Goal: Task Accomplishment & Management: Manage account settings

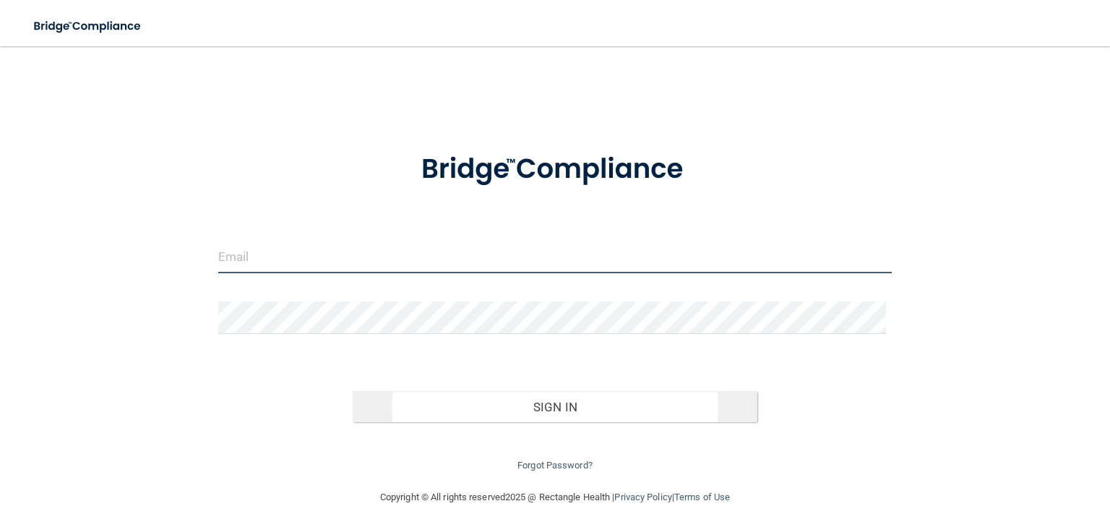
type input "[EMAIL_ADDRESS][DOMAIN_NAME]"
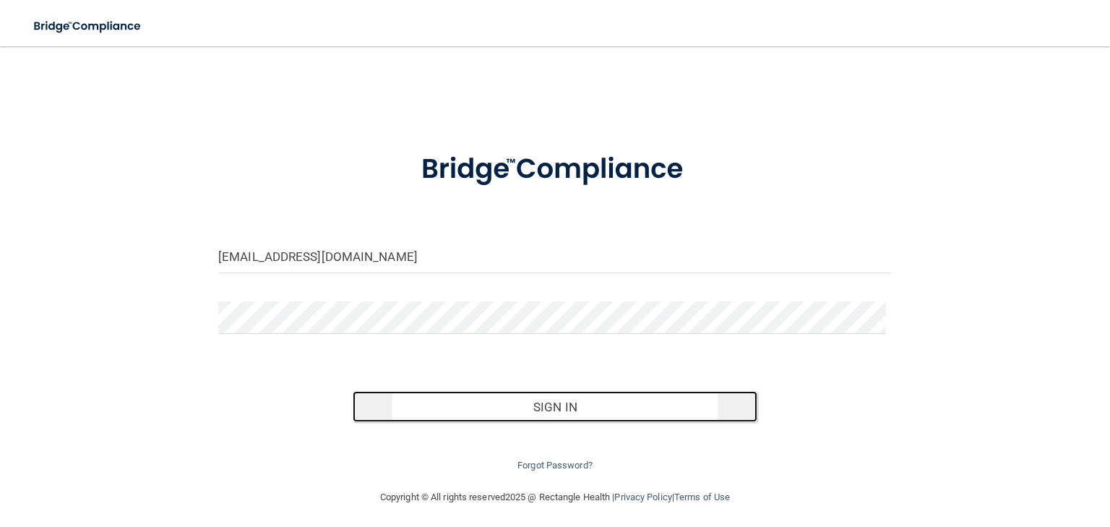
click at [543, 403] on button "Sign In" at bounding box center [555, 407] width 404 height 32
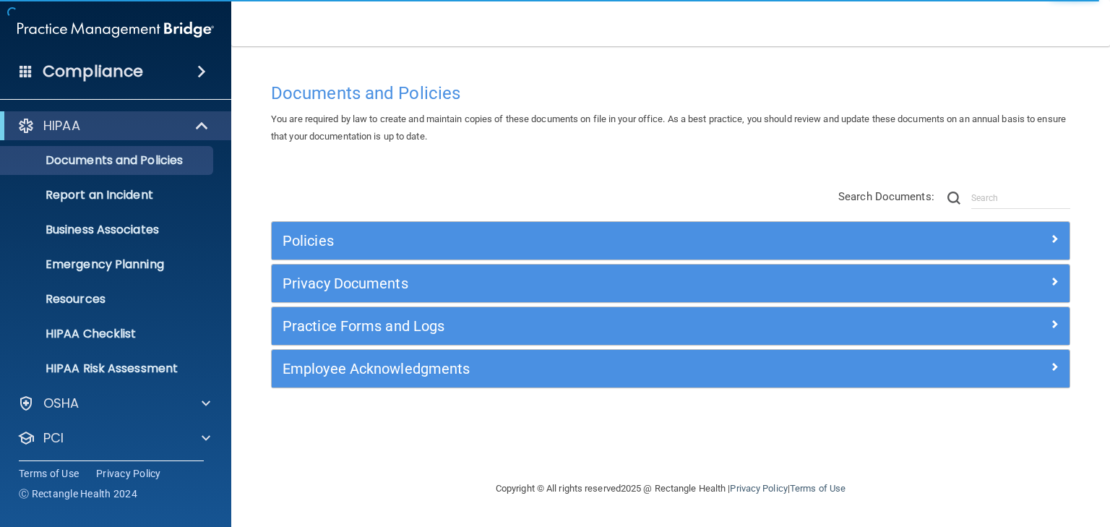
click at [197, 77] on span at bounding box center [201, 71] width 9 height 17
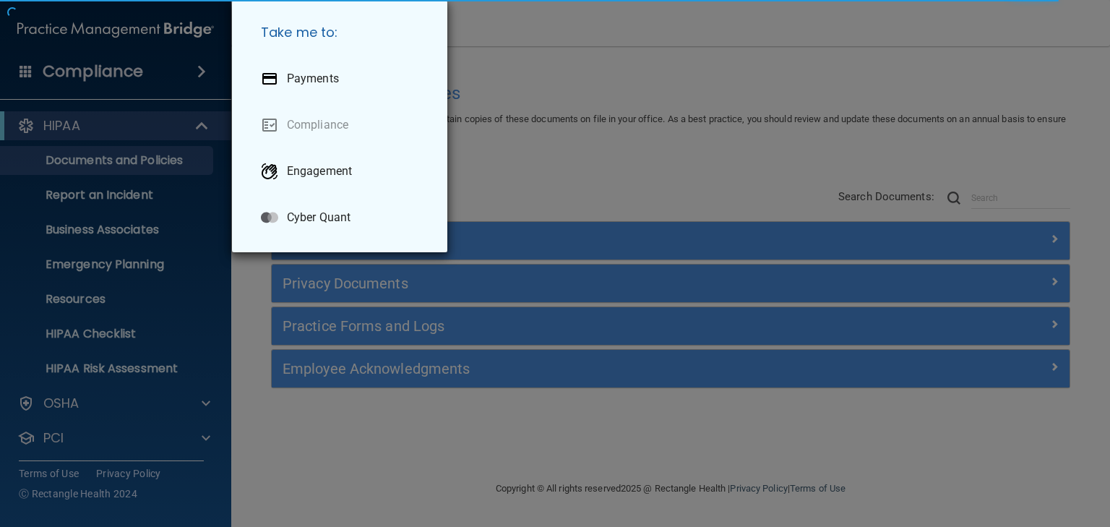
click at [521, 75] on div "Take me to: Payments Compliance Engagement Cyber Quant" at bounding box center [555, 263] width 1110 height 527
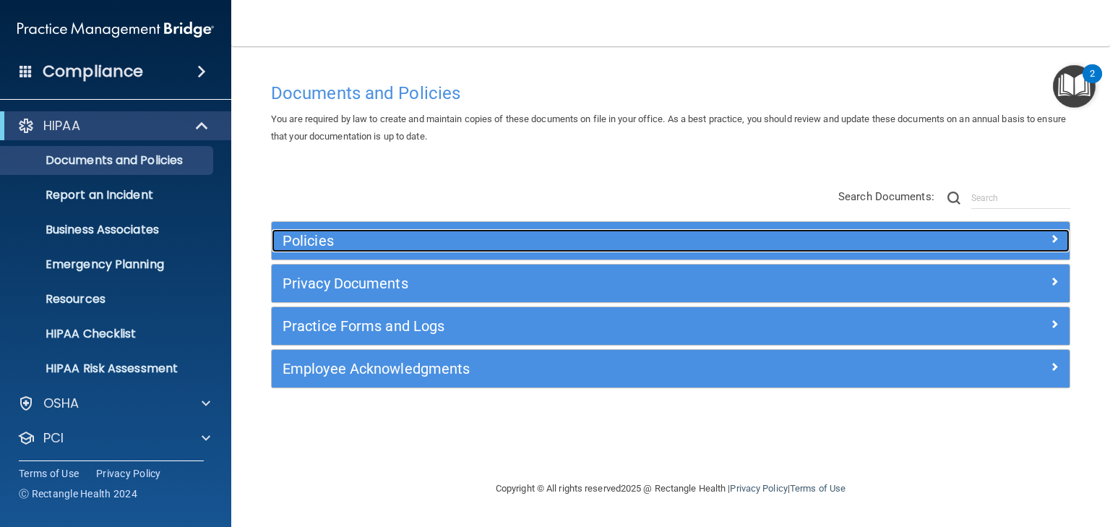
click at [299, 244] on h5 "Policies" at bounding box center [571, 241] width 577 height 16
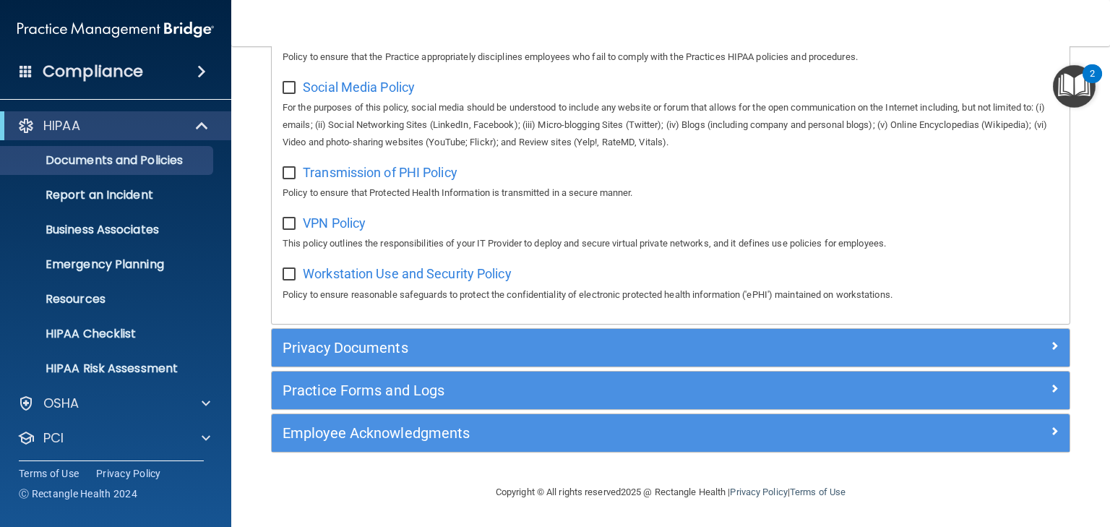
scroll to position [1142, 0]
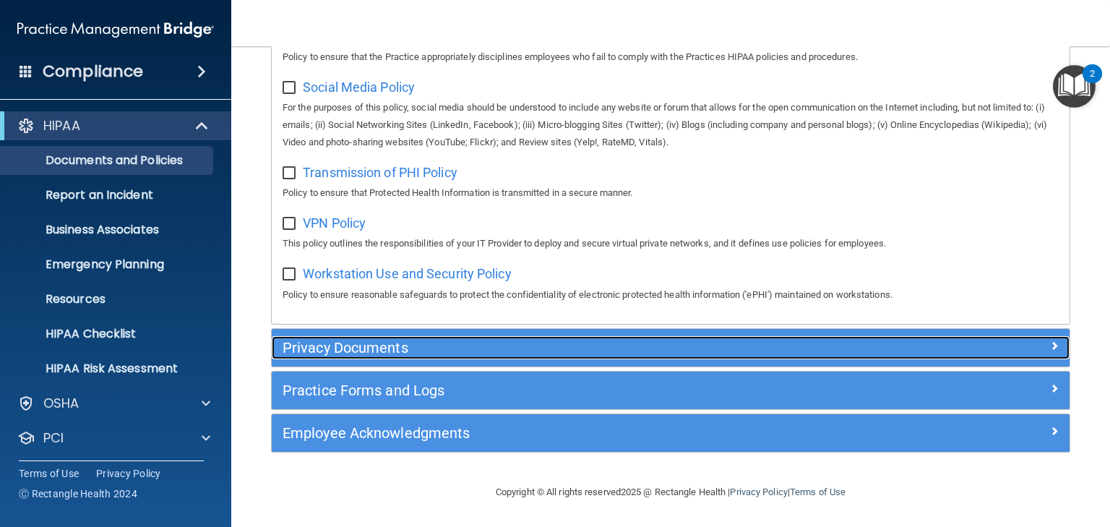
click at [327, 347] on h5 "Privacy Documents" at bounding box center [571, 348] width 577 height 16
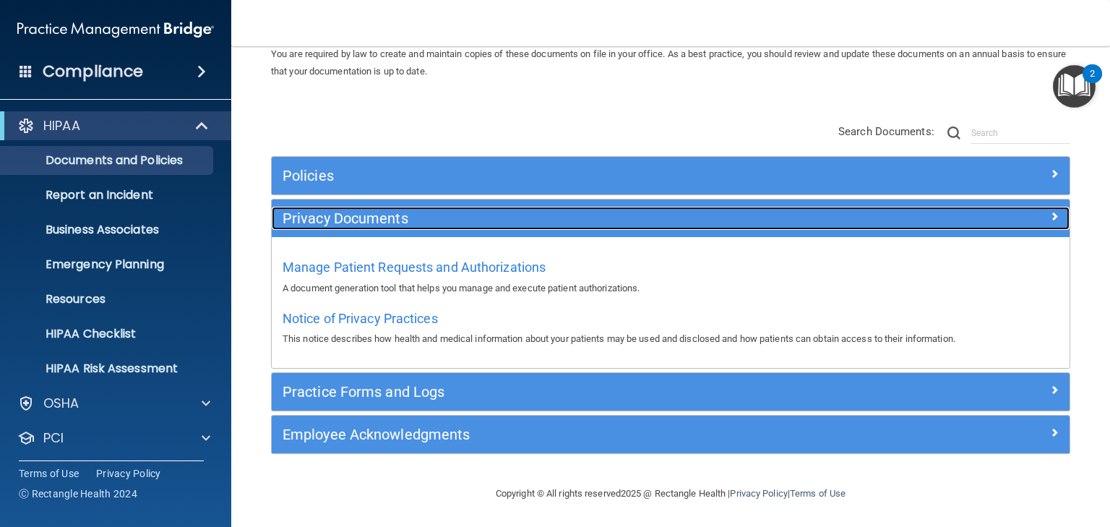
scroll to position [65, 0]
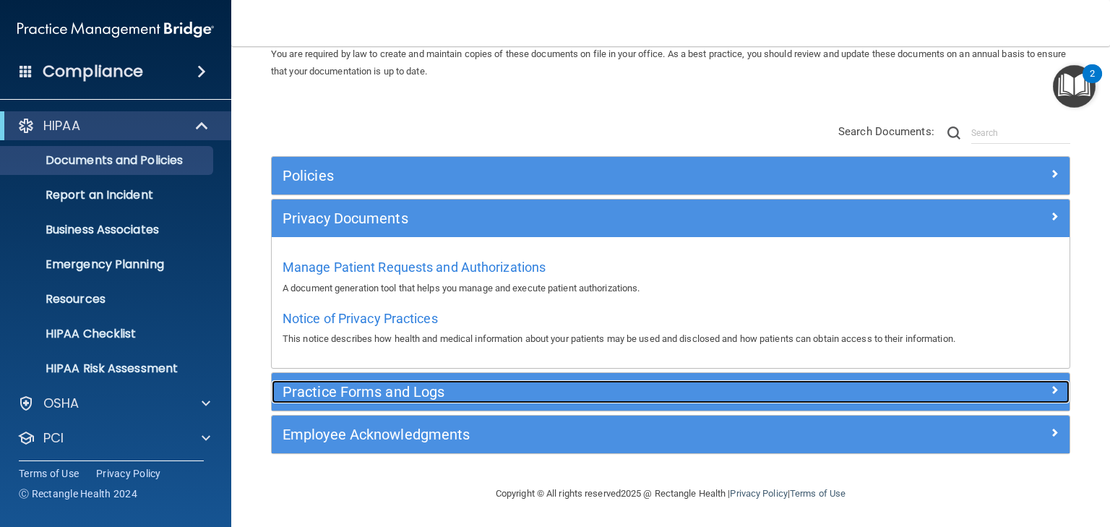
click at [349, 396] on h5 "Practice Forms and Logs" at bounding box center [571, 392] width 577 height 16
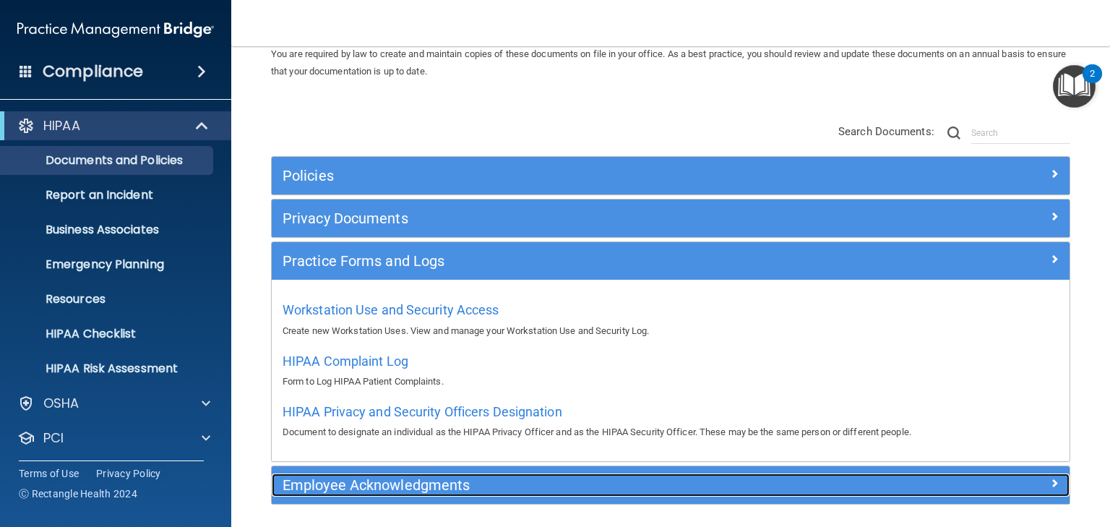
click at [357, 491] on h5 "Employee Acknowledgments" at bounding box center [571, 485] width 577 height 16
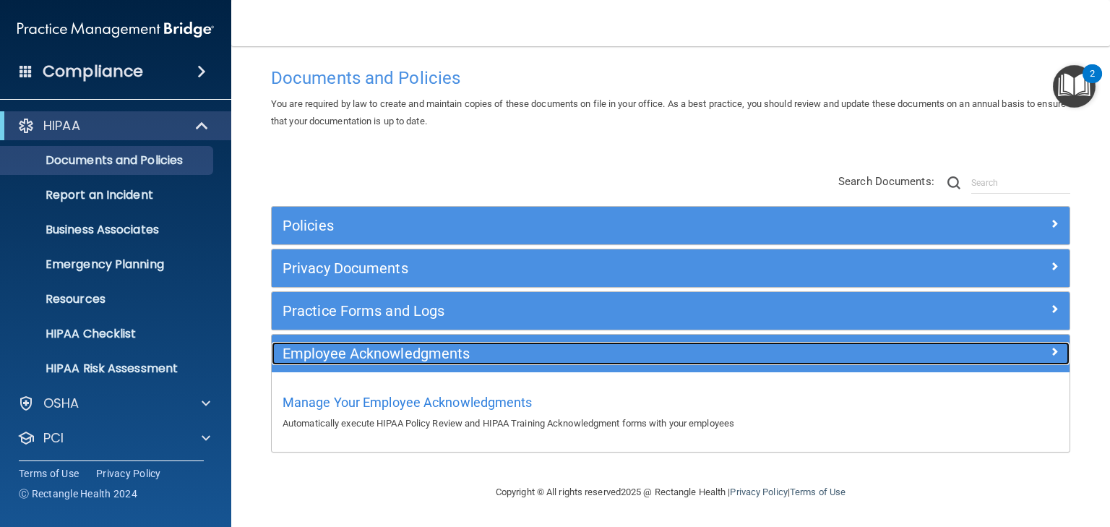
scroll to position [14, 0]
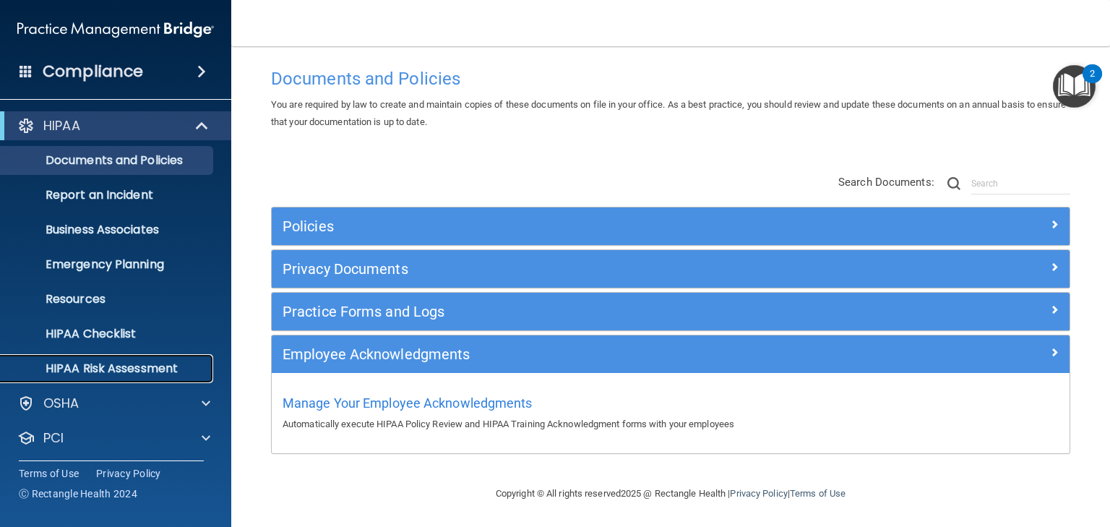
click at [127, 370] on p "HIPAA Risk Assessment" at bounding box center [107, 368] width 197 height 14
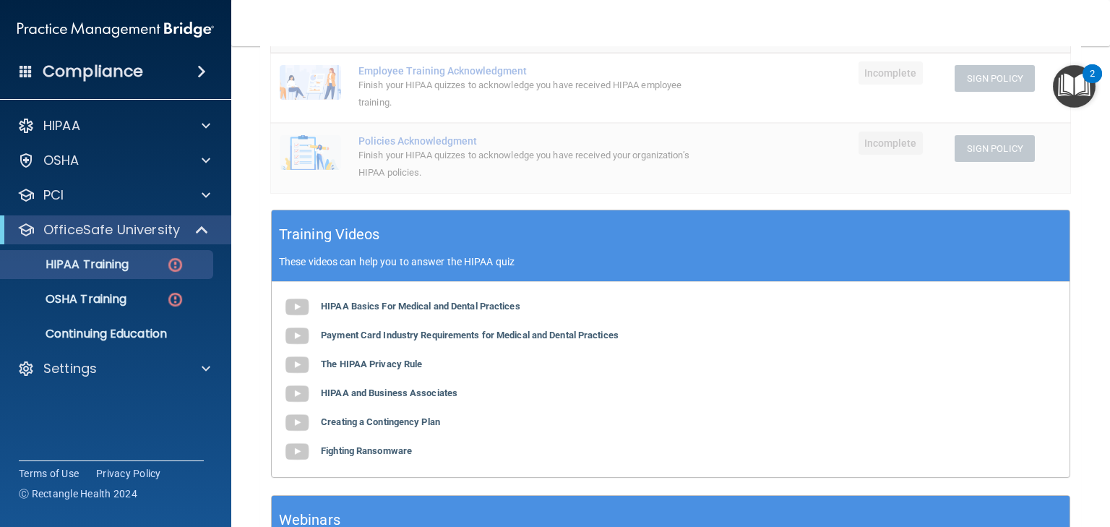
scroll to position [324, 0]
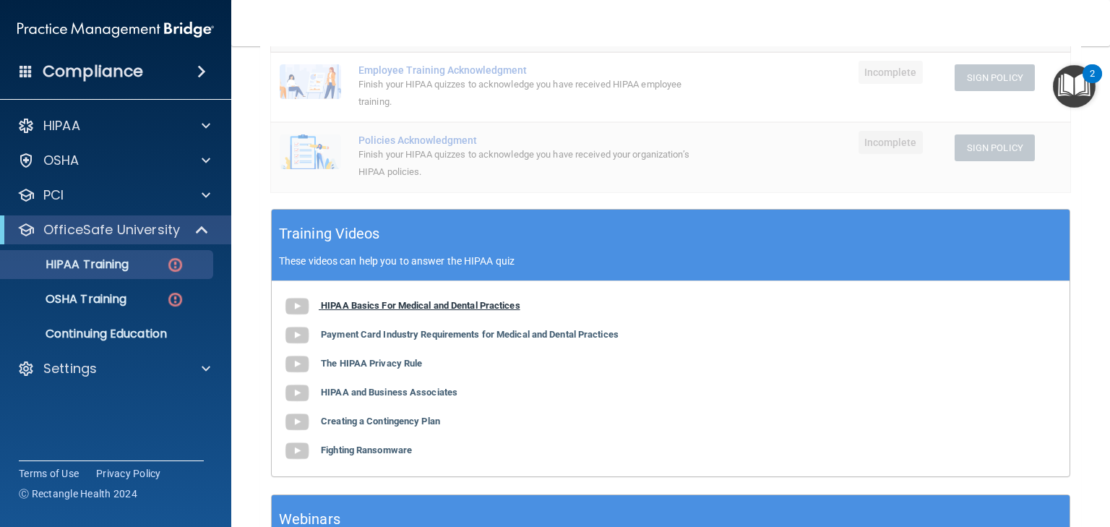
click at [379, 307] on b "HIPAA Basics For Medical and Dental Practices" at bounding box center [420, 305] width 199 height 11
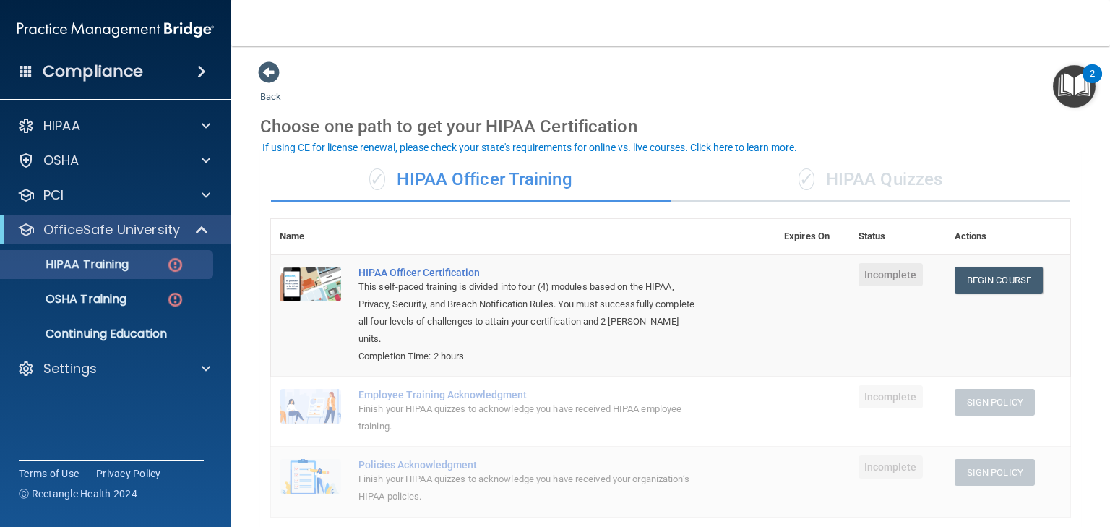
click at [861, 179] on div "✓ HIPAA Quizzes" at bounding box center [871, 179] width 400 height 43
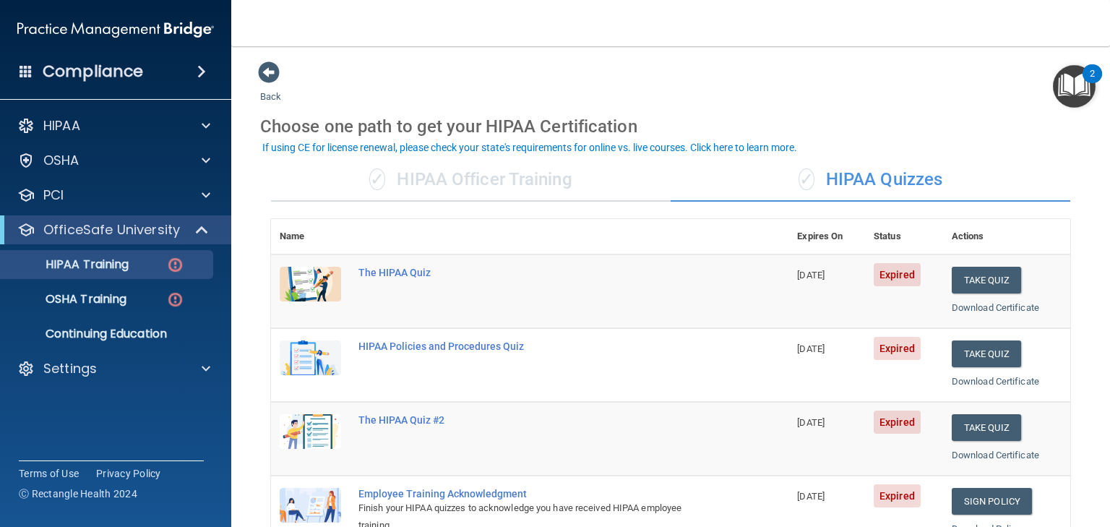
click at [469, 186] on div "✓ HIPAA Officer Training" at bounding box center [471, 179] width 400 height 43
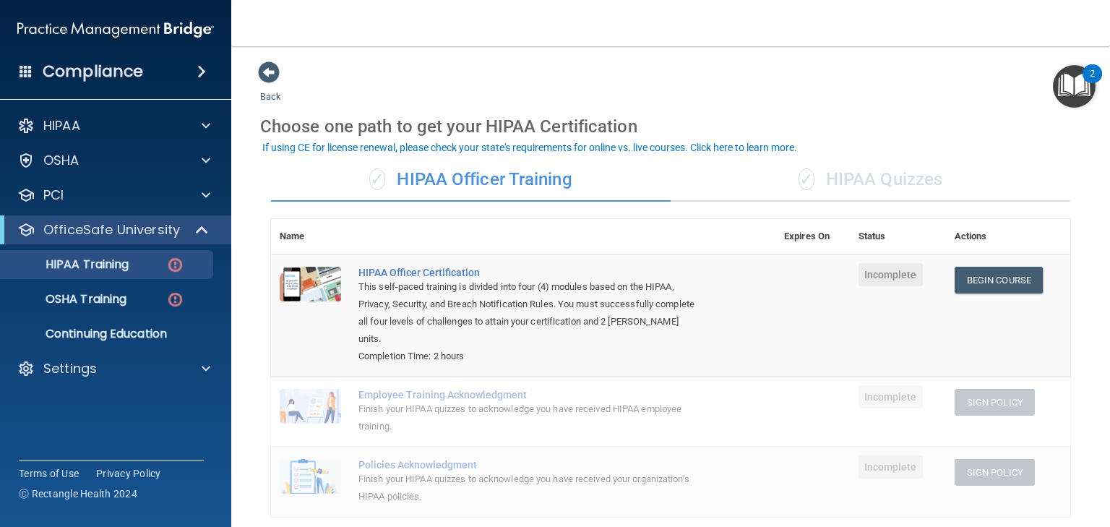
click at [474, 179] on div "✓ HIPAA Officer Training" at bounding box center [471, 179] width 400 height 43
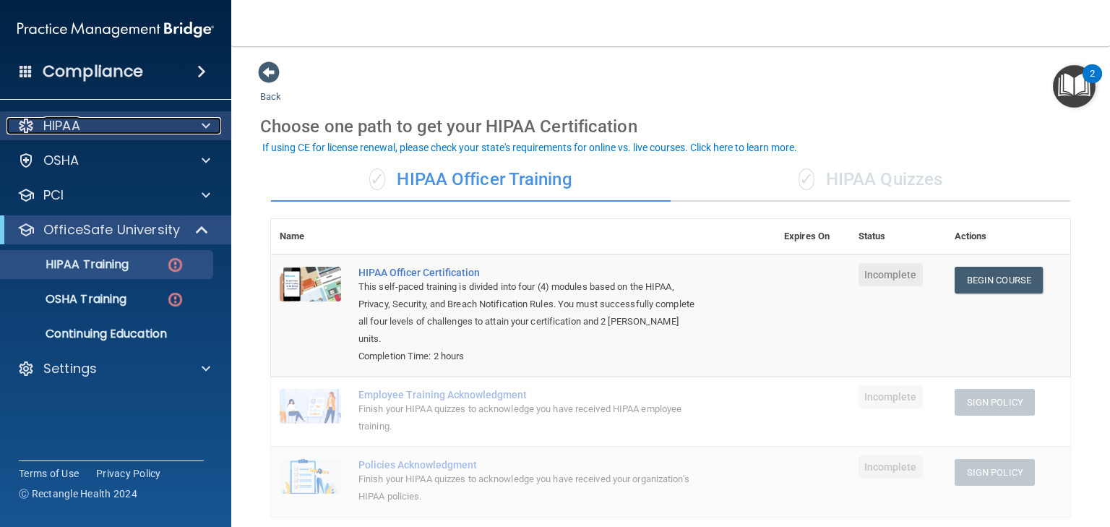
click at [68, 121] on p "HIPAA" at bounding box center [61, 125] width 37 height 17
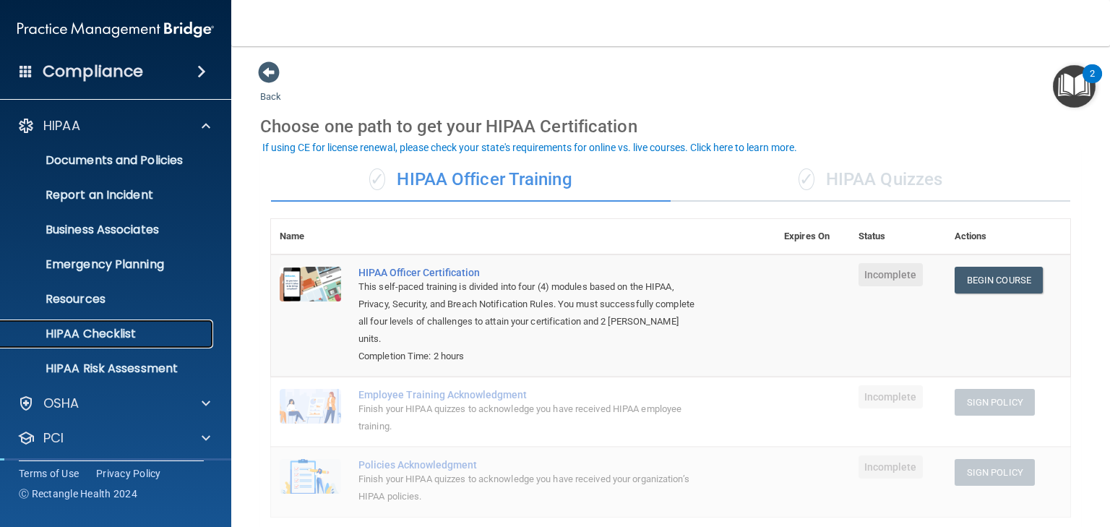
click at [99, 338] on p "HIPAA Checklist" at bounding box center [107, 334] width 197 height 14
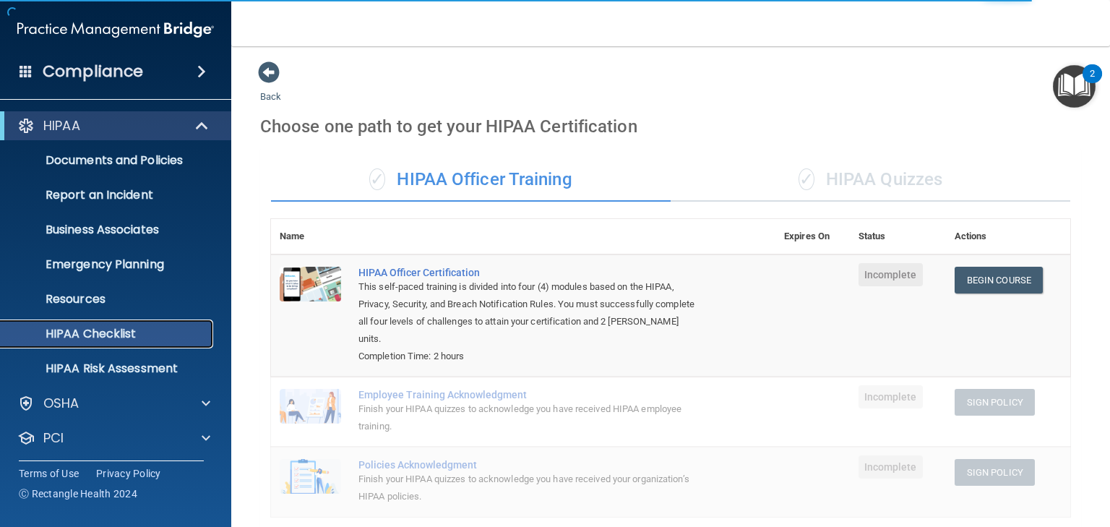
click at [113, 332] on p "HIPAA Checklist" at bounding box center [107, 334] width 197 height 14
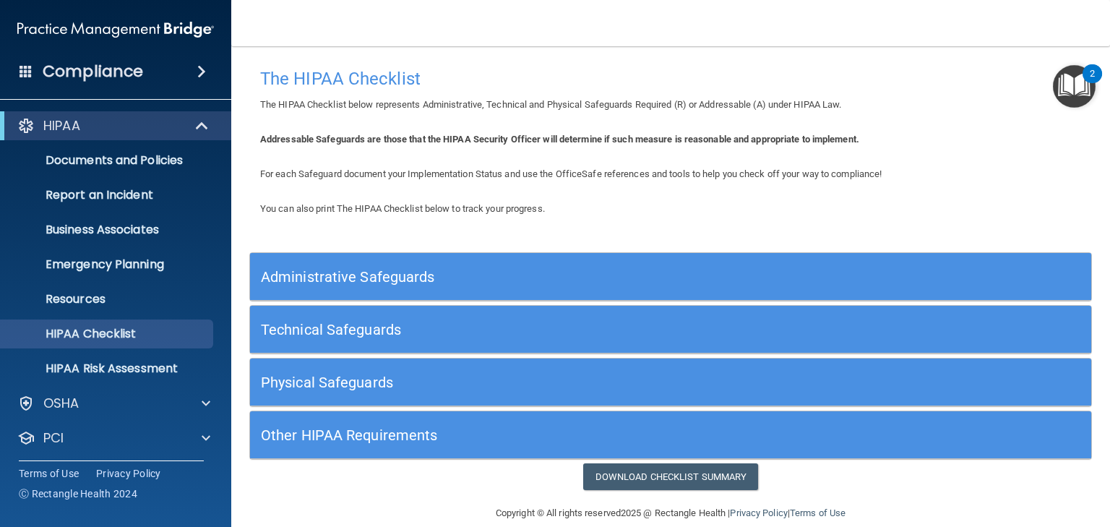
click at [341, 280] on h5 "Administrative Safeguards" at bounding box center [565, 277] width 609 height 16
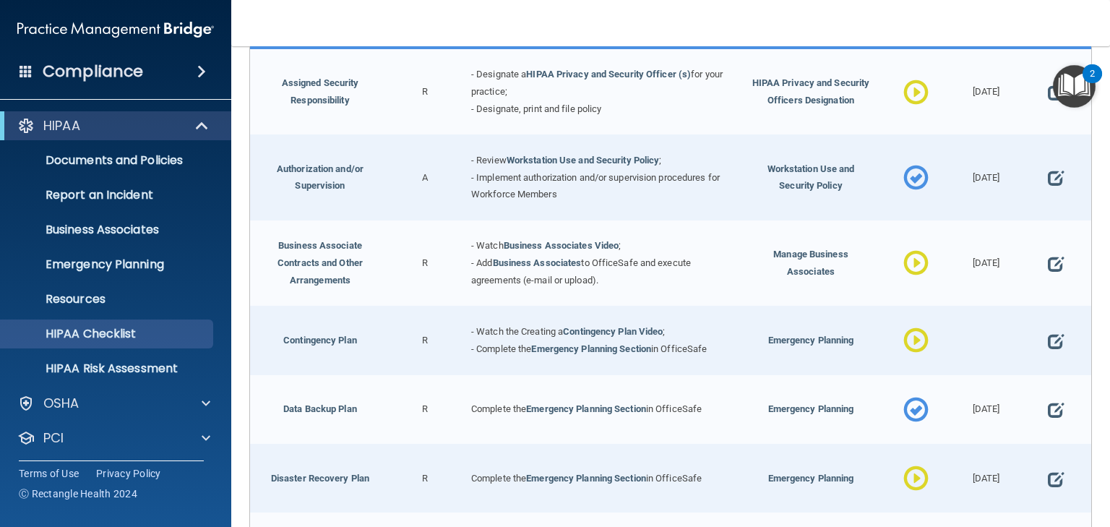
scroll to position [303, 0]
click at [1048, 94] on span at bounding box center [1056, 91] width 16 height 35
select select "in_progress"
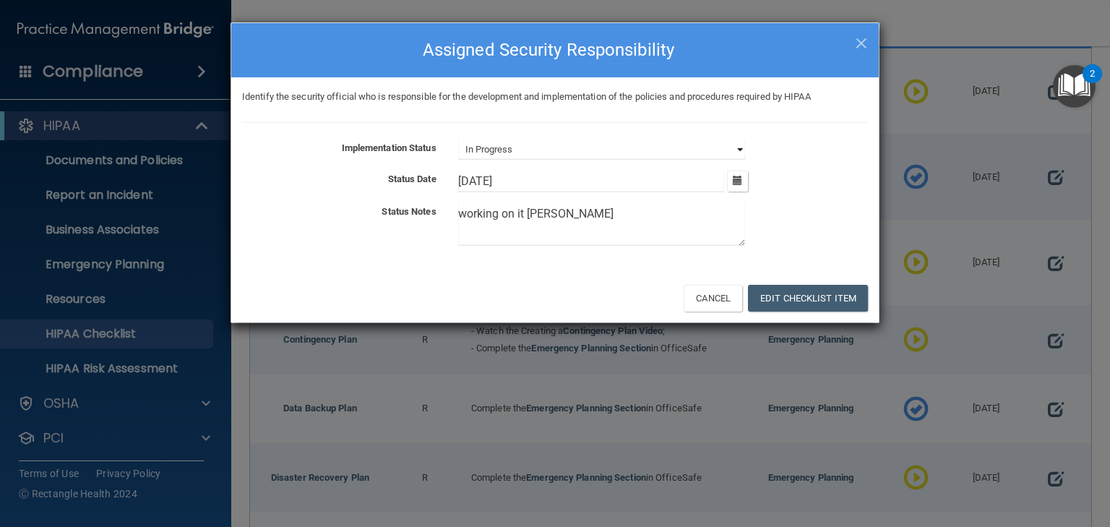
click at [677, 148] on select "Not Started In Progress Completed" at bounding box center [601, 149] width 287 height 20
click at [859, 42] on span "×" at bounding box center [861, 41] width 13 height 29
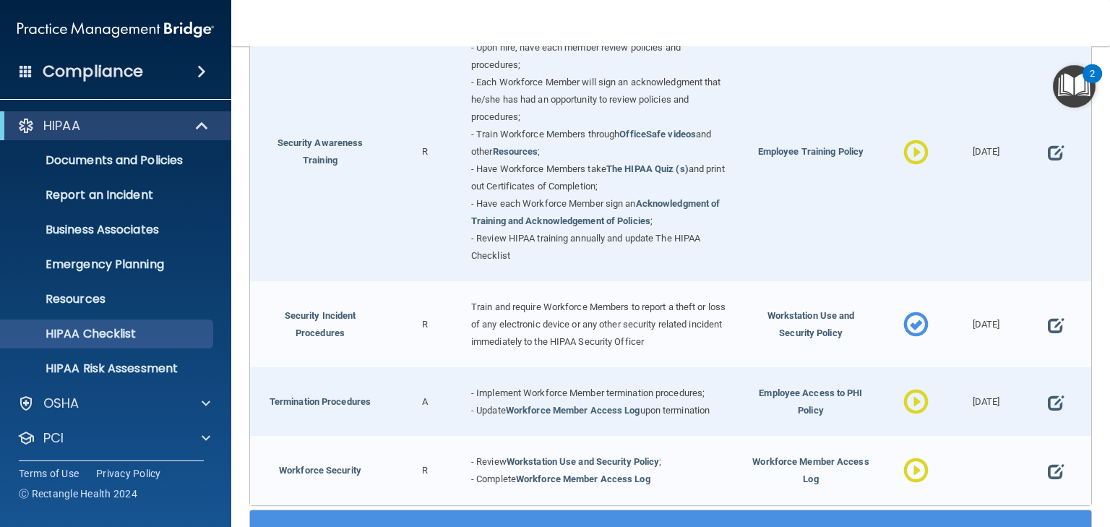
scroll to position [1172, 0]
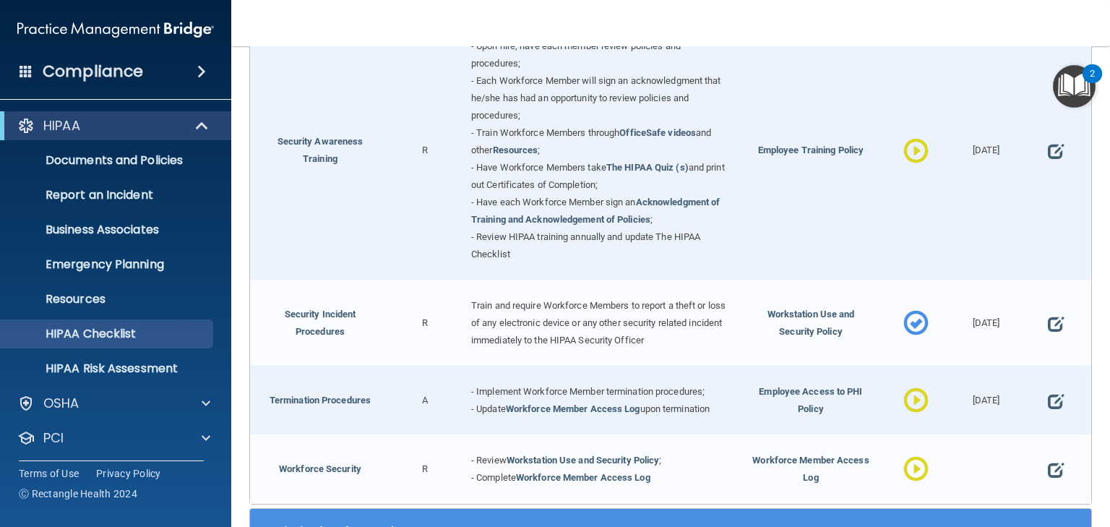
click at [803, 411] on div "Employee Access to PHI Policy" at bounding box center [811, 400] width 140 height 69
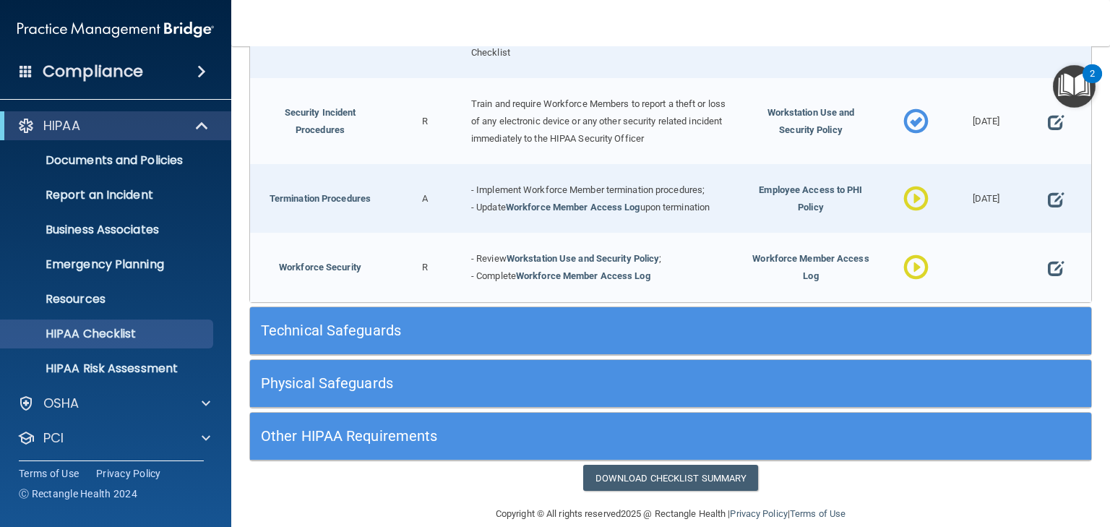
scroll to position [1387, 0]
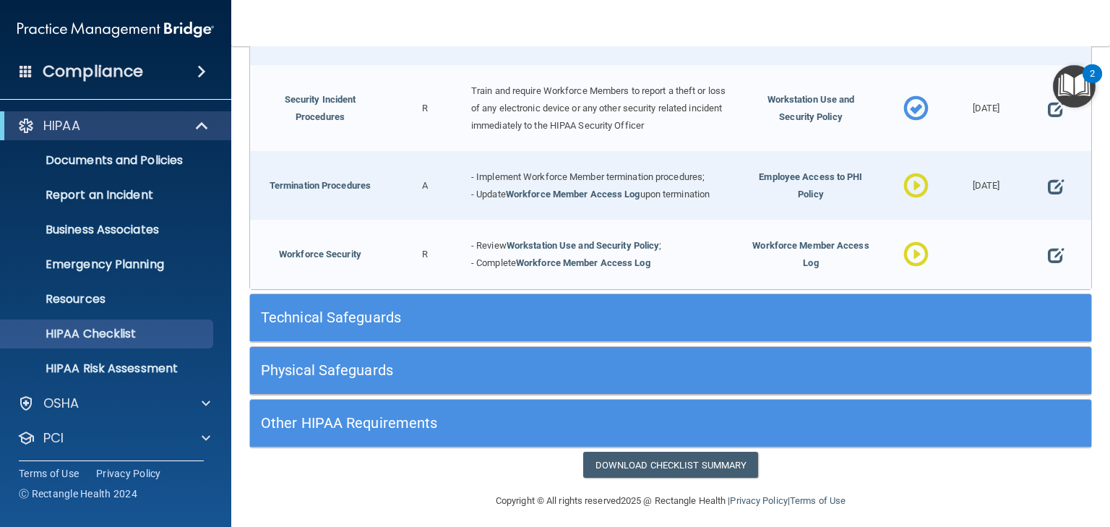
click at [360, 309] on h5 "Technical Safeguards" at bounding box center [565, 317] width 609 height 16
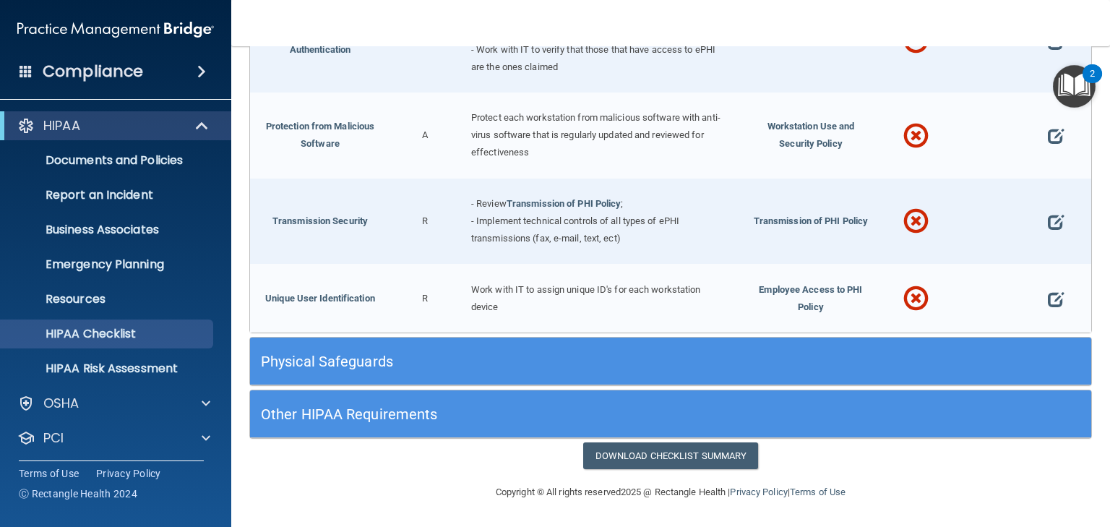
scroll to position [2529, 0]
click at [348, 365] on h5 "Physical Safeguards" at bounding box center [565, 361] width 609 height 16
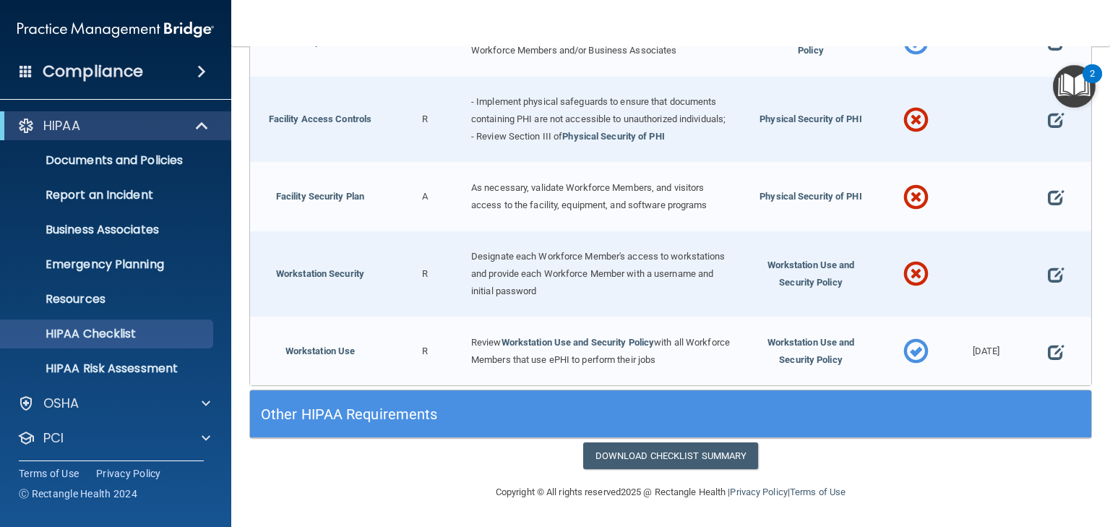
scroll to position [3110, 0]
click at [70, 121] on p "HIPAA" at bounding box center [61, 125] width 37 height 17
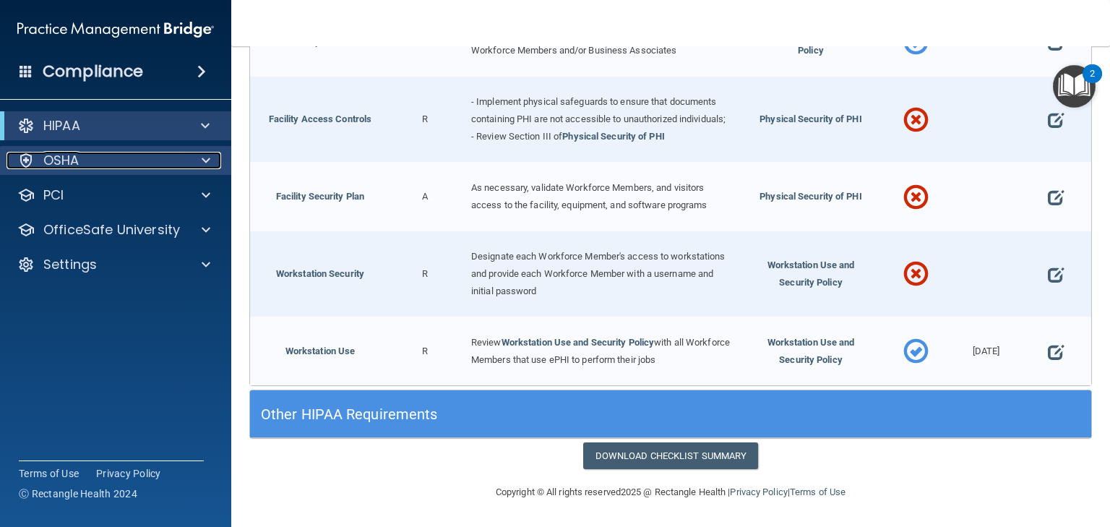
click at [69, 161] on p "OSHA" at bounding box center [61, 160] width 36 height 17
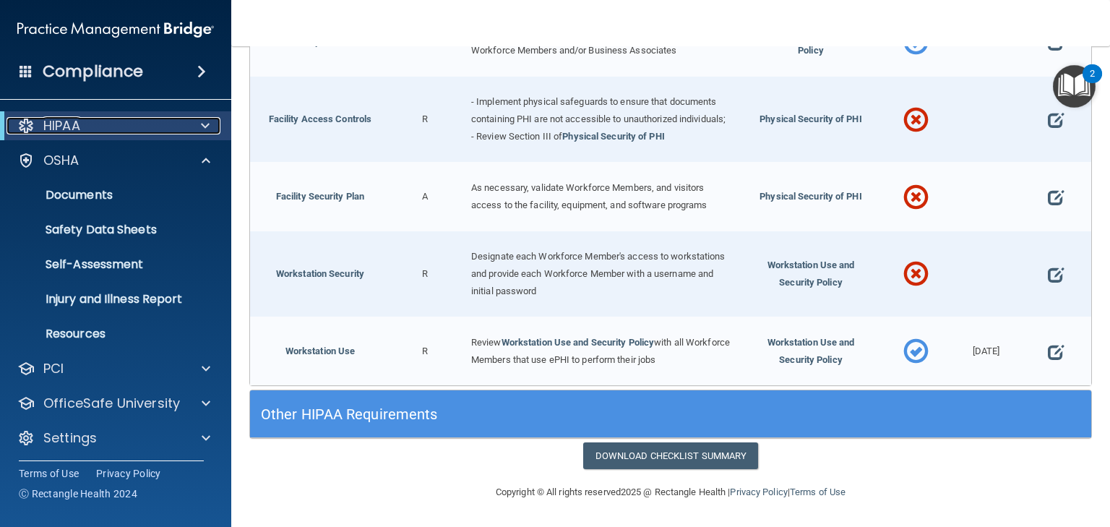
click at [73, 127] on p "HIPAA" at bounding box center [61, 125] width 37 height 17
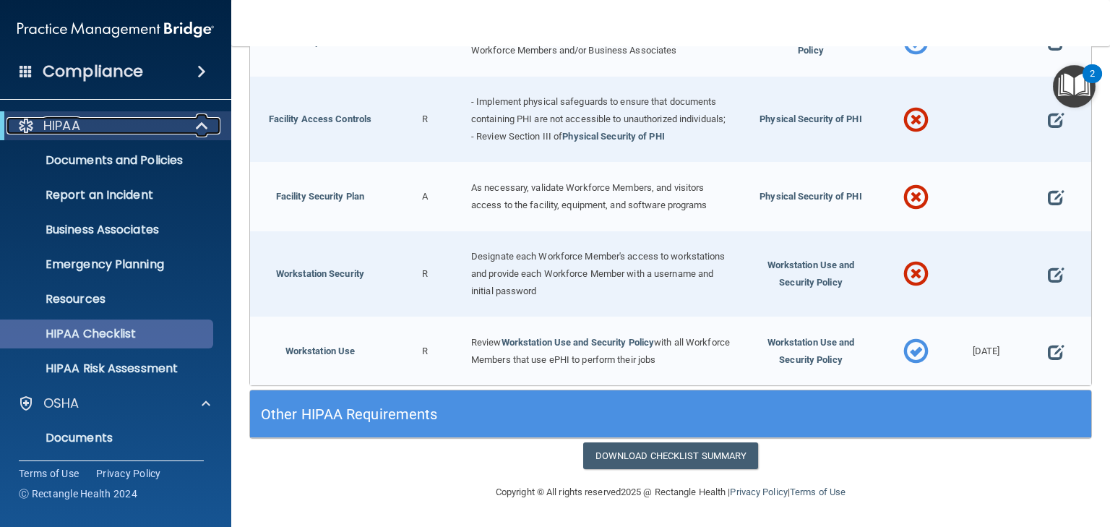
scroll to position [0, 0]
click at [64, 124] on p "HIPAA" at bounding box center [61, 125] width 37 height 17
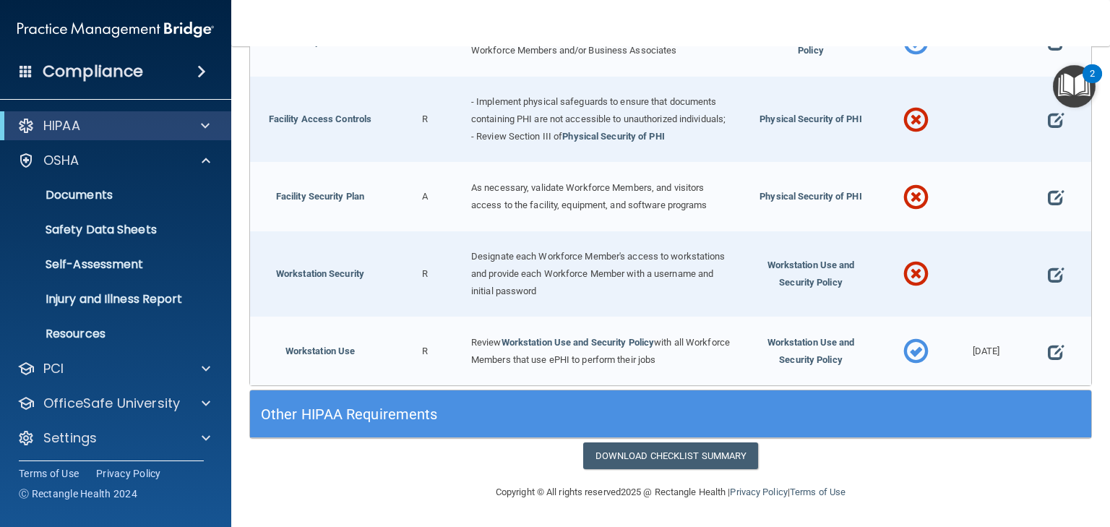
click at [132, 113] on div "HIPAA" at bounding box center [115, 125] width 231 height 29
click at [78, 124] on p "HIPAA" at bounding box center [61, 125] width 37 height 17
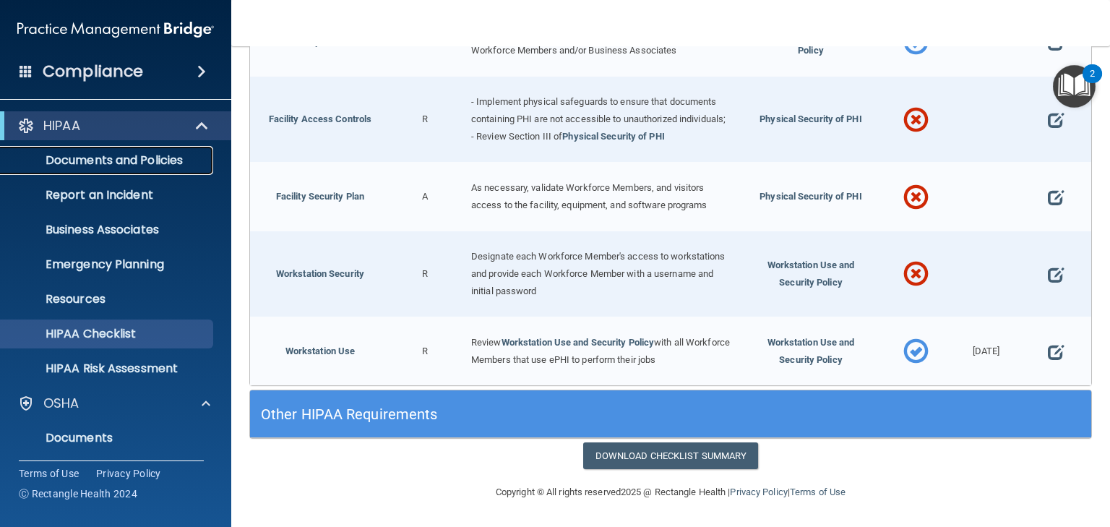
click at [113, 159] on p "Documents and Policies" at bounding box center [107, 160] width 197 height 14
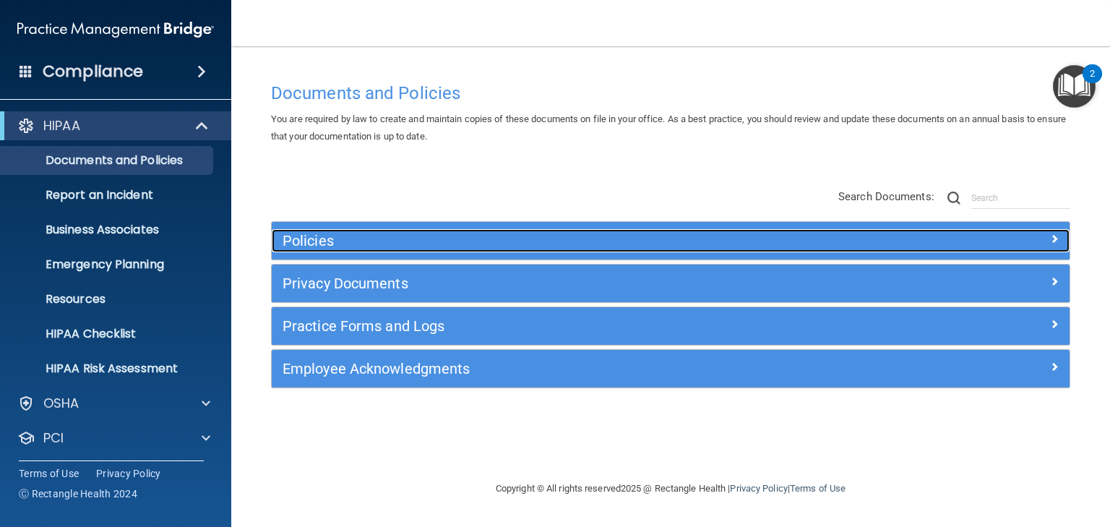
click at [309, 244] on h5 "Policies" at bounding box center [571, 241] width 577 height 16
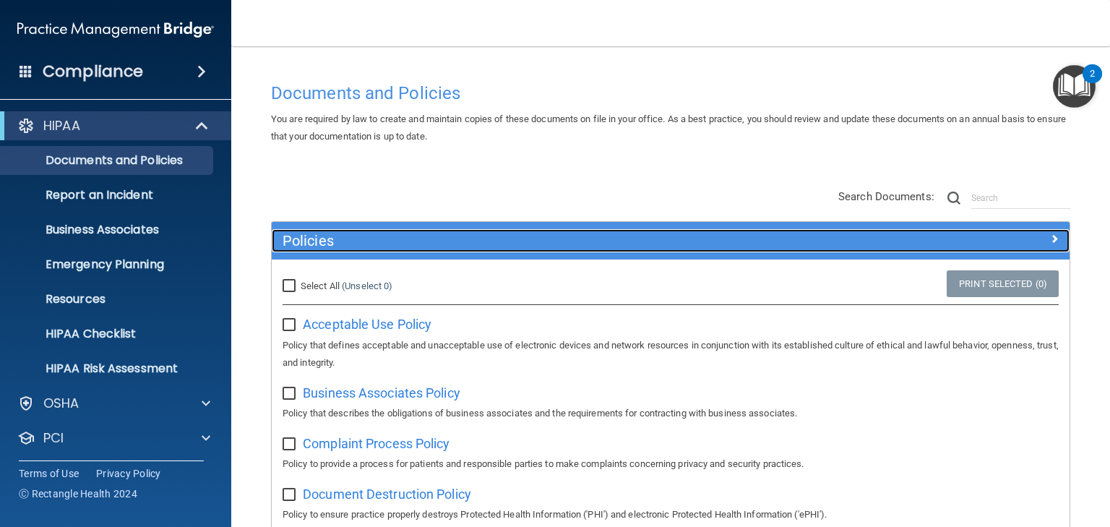
scroll to position [277, 0]
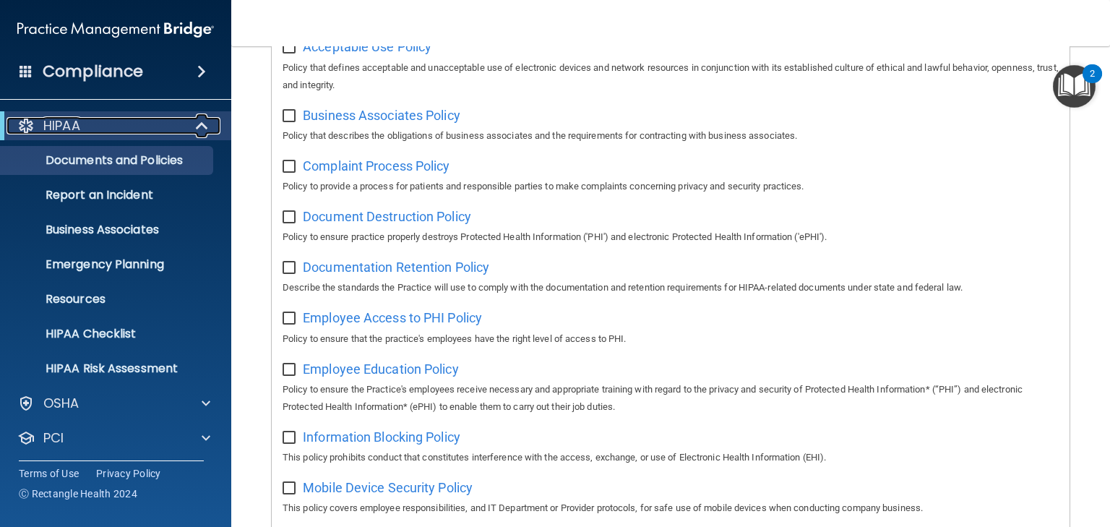
click at [78, 123] on p "HIPAA" at bounding box center [61, 125] width 37 height 17
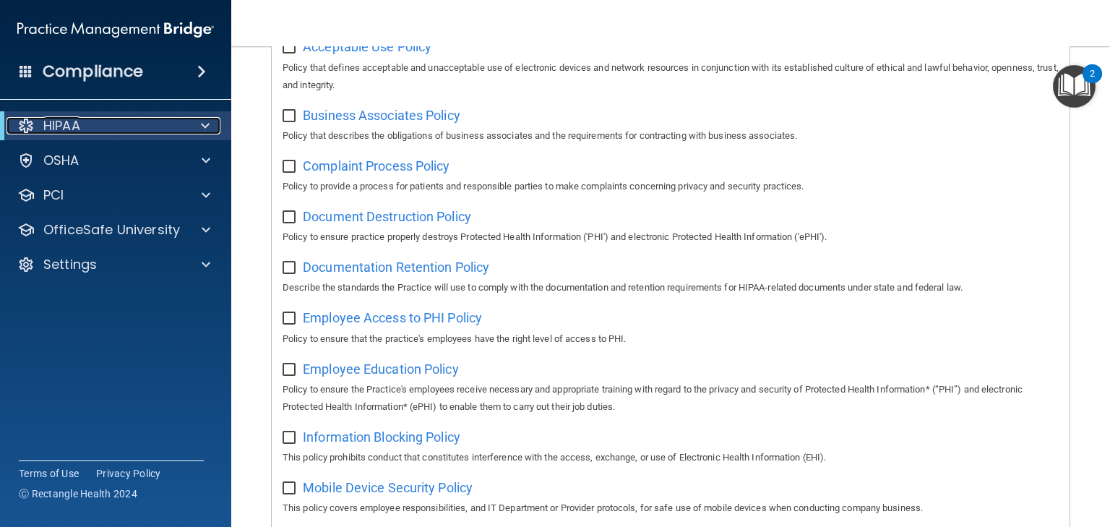
click at [78, 123] on p "HIPAA" at bounding box center [61, 125] width 37 height 17
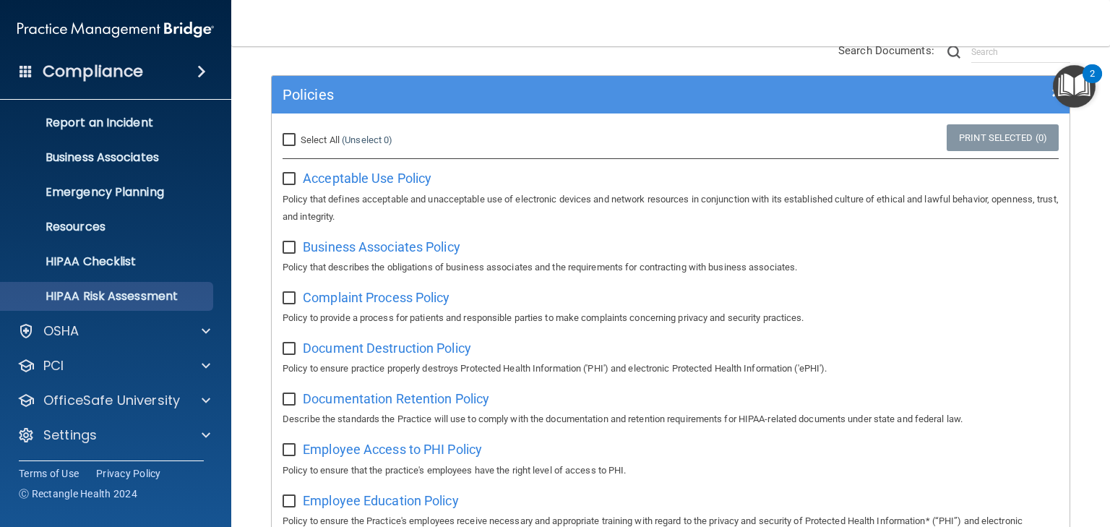
scroll to position [68, 0]
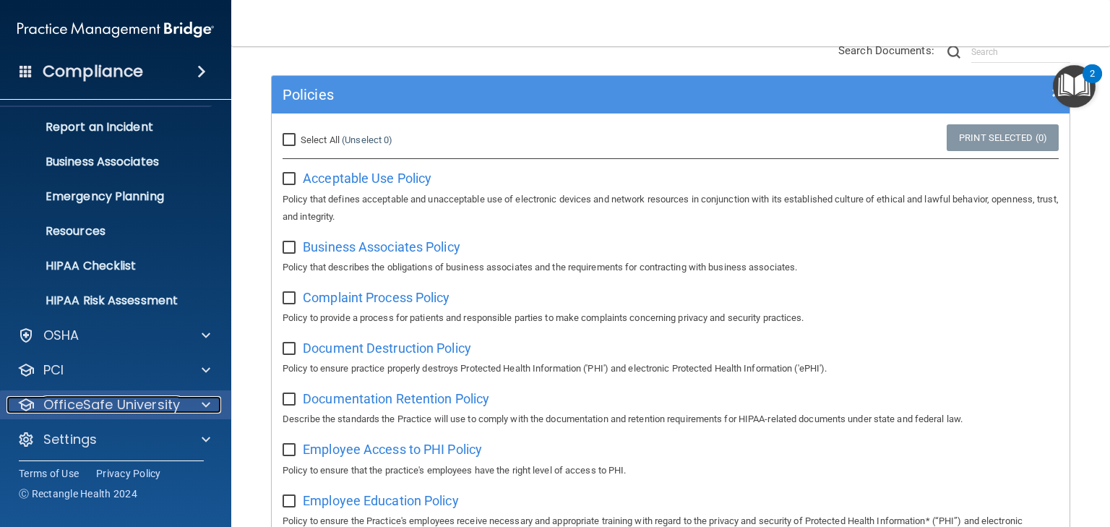
click at [120, 406] on p "OfficeSafe University" at bounding box center [111, 404] width 137 height 17
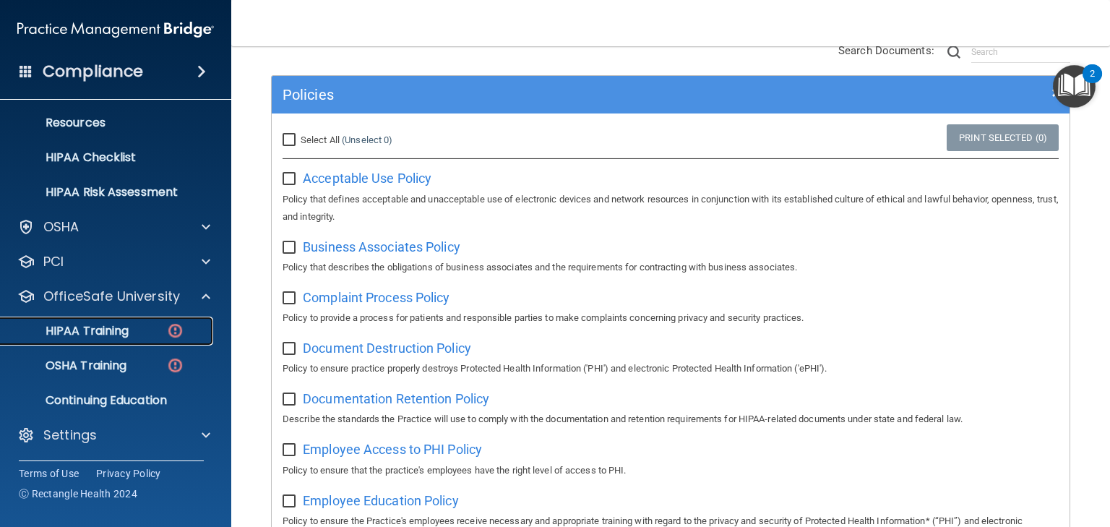
click at [104, 334] on p "HIPAA Training" at bounding box center [68, 331] width 119 height 14
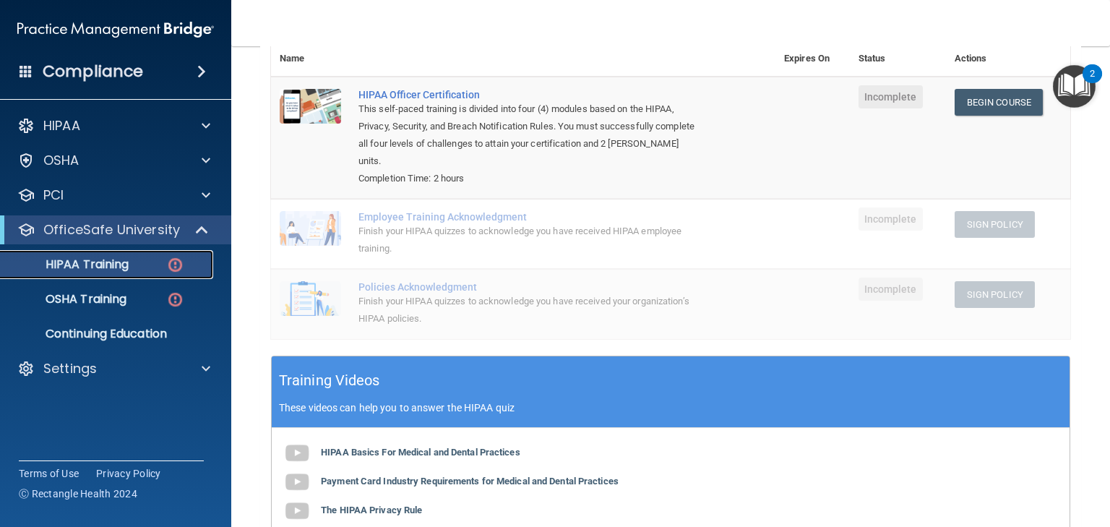
scroll to position [178, 0]
click at [92, 296] on p "OSHA Training" at bounding box center [67, 299] width 117 height 14
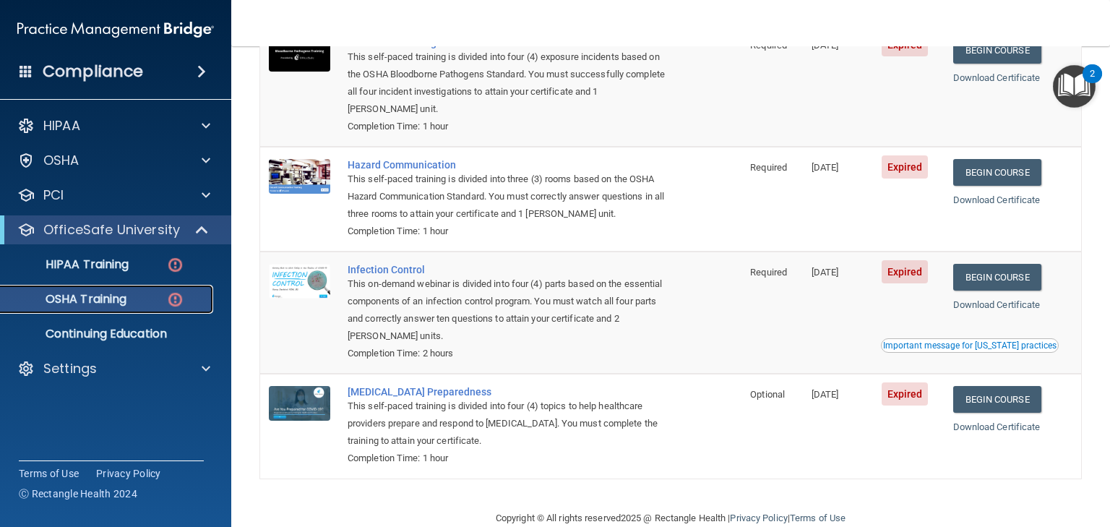
click at [92, 296] on p "OSHA Training" at bounding box center [67, 299] width 117 height 14
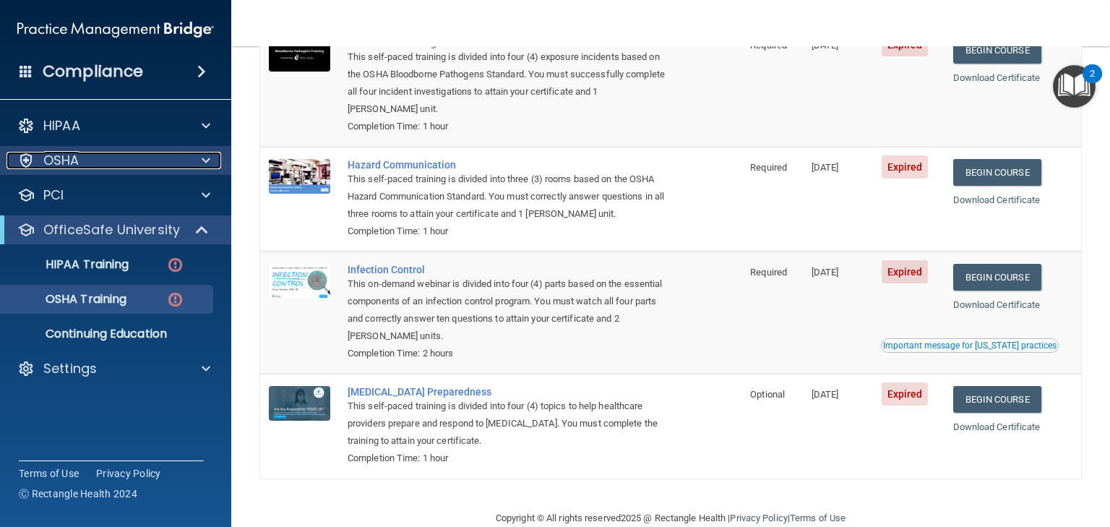
click at [64, 165] on p "OSHA" at bounding box center [61, 160] width 36 height 17
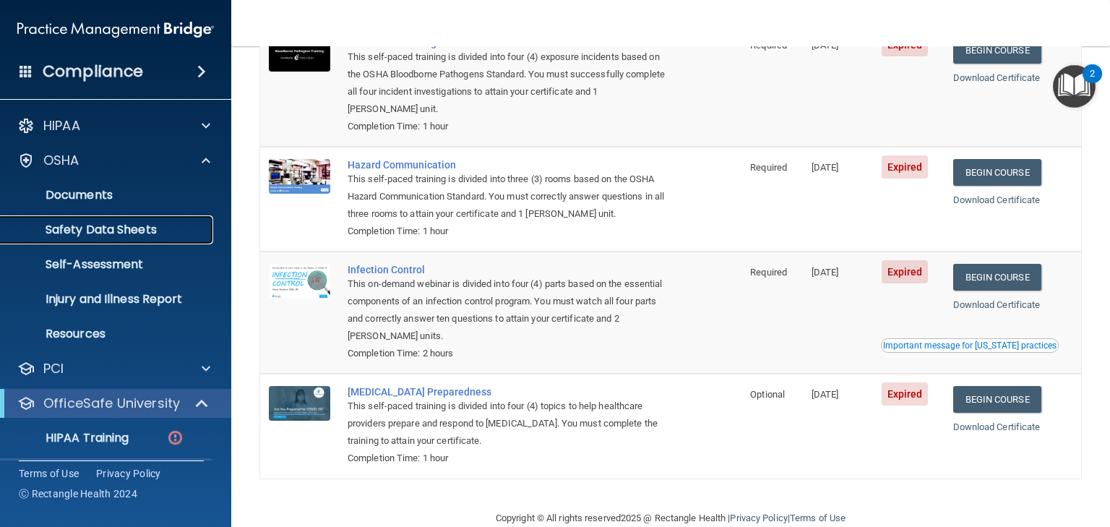
click at [107, 231] on p "Safety Data Sheets" at bounding box center [107, 230] width 197 height 14
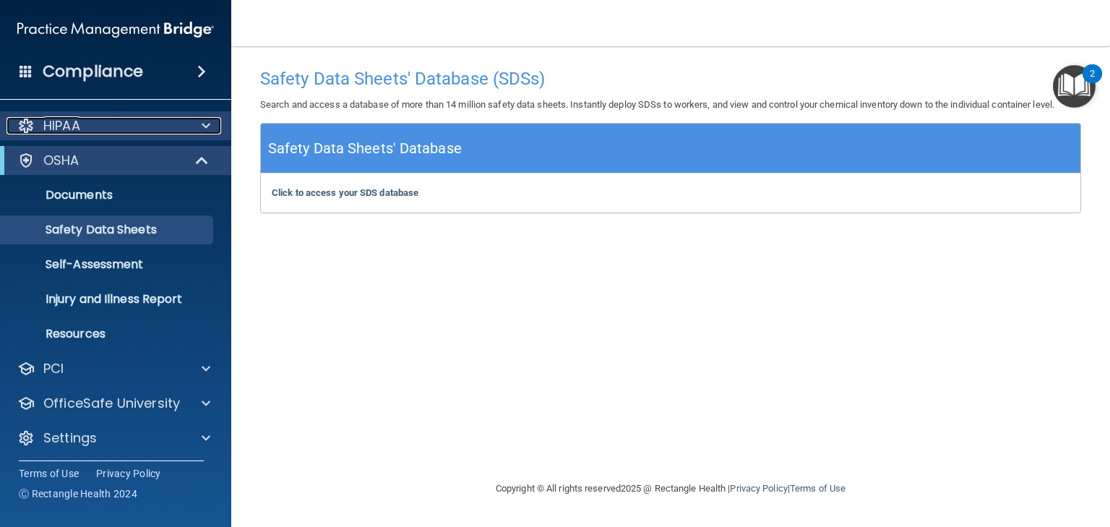
click at [72, 124] on p "HIPAA" at bounding box center [61, 125] width 37 height 17
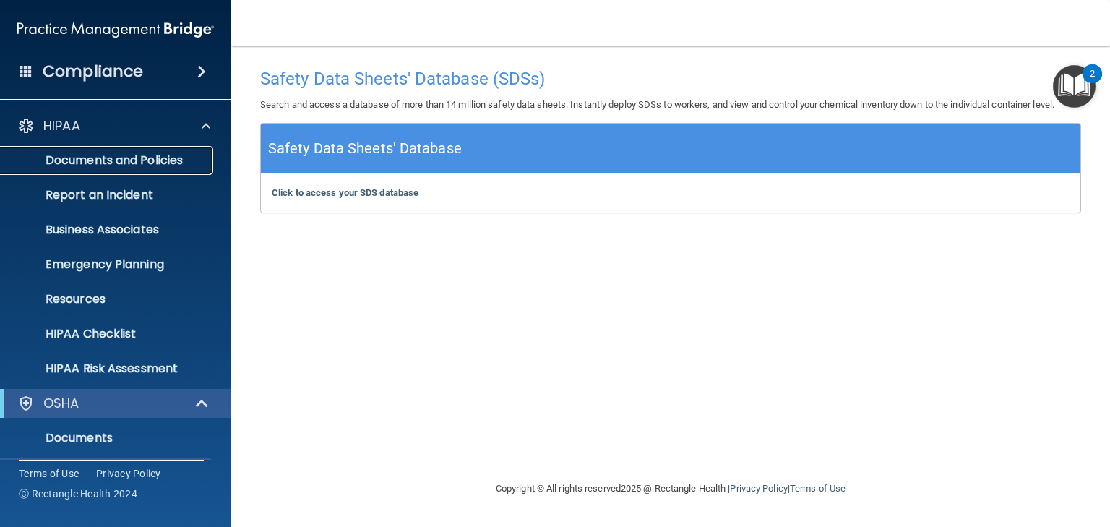
click at [134, 157] on p "Documents and Policies" at bounding box center [107, 160] width 197 height 14
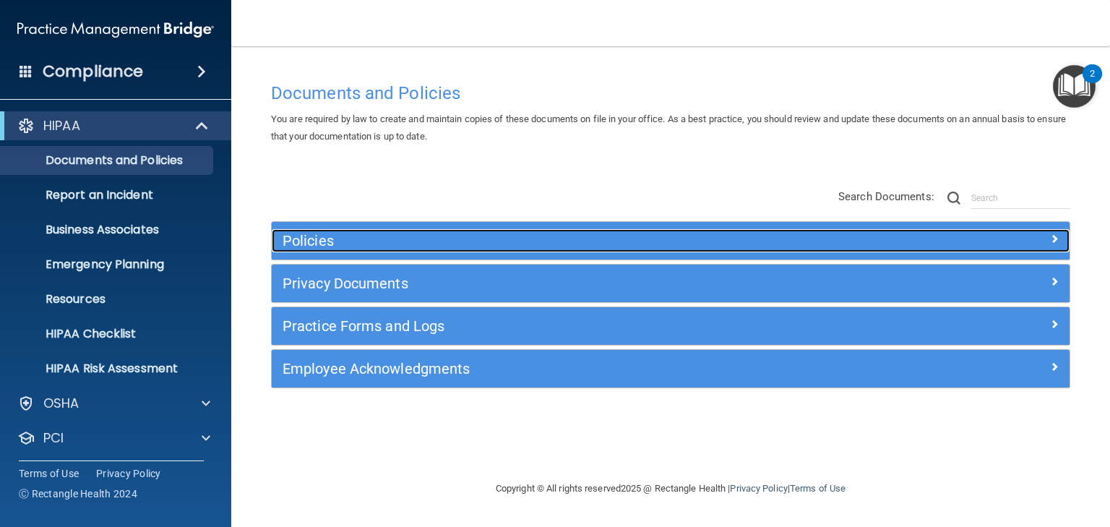
click at [306, 242] on h5 "Policies" at bounding box center [571, 241] width 577 height 16
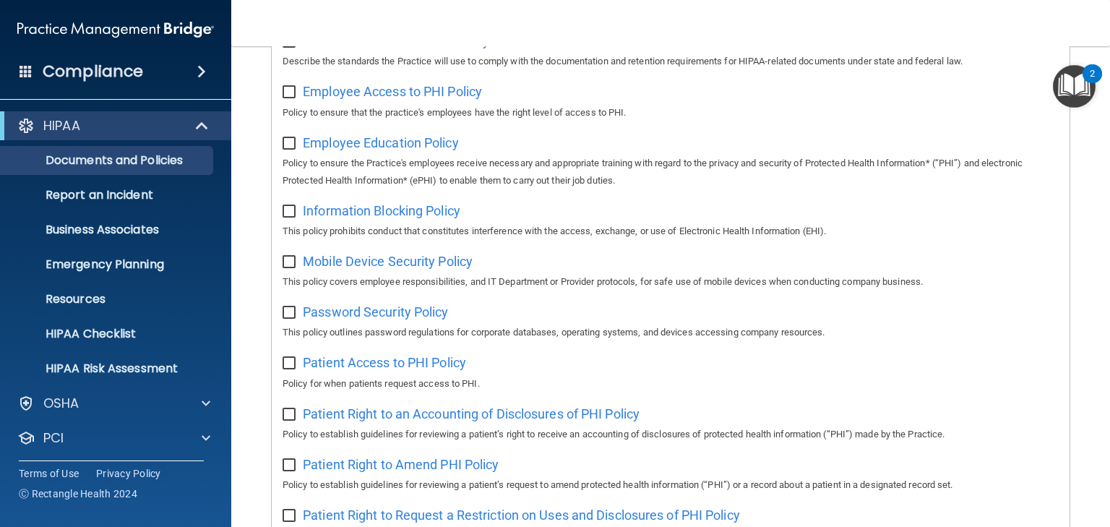
scroll to position [505, 0]
click at [121, 369] on p "HIPAA Risk Assessment" at bounding box center [107, 368] width 197 height 14
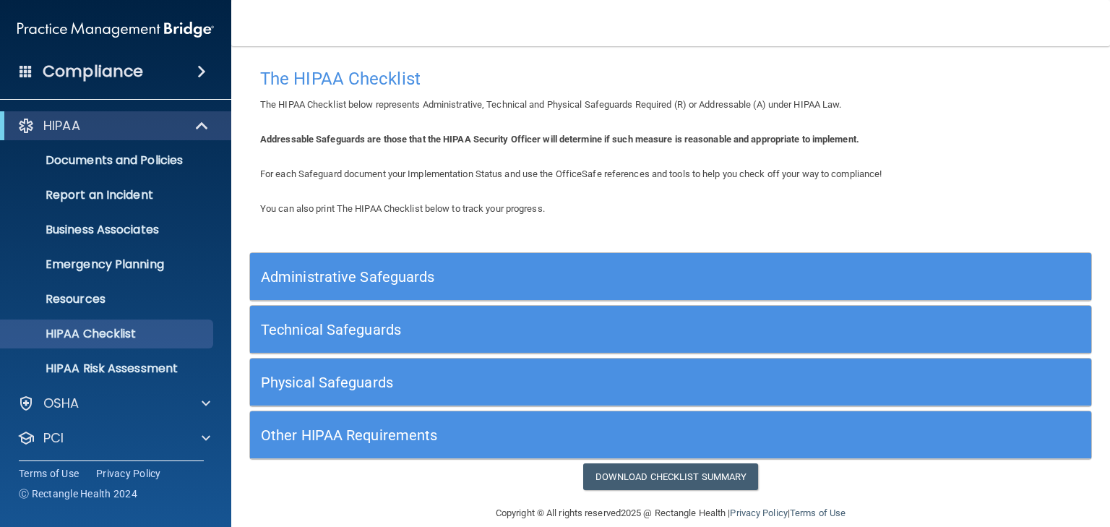
click at [328, 276] on h5 "Administrative Safeguards" at bounding box center [565, 277] width 609 height 16
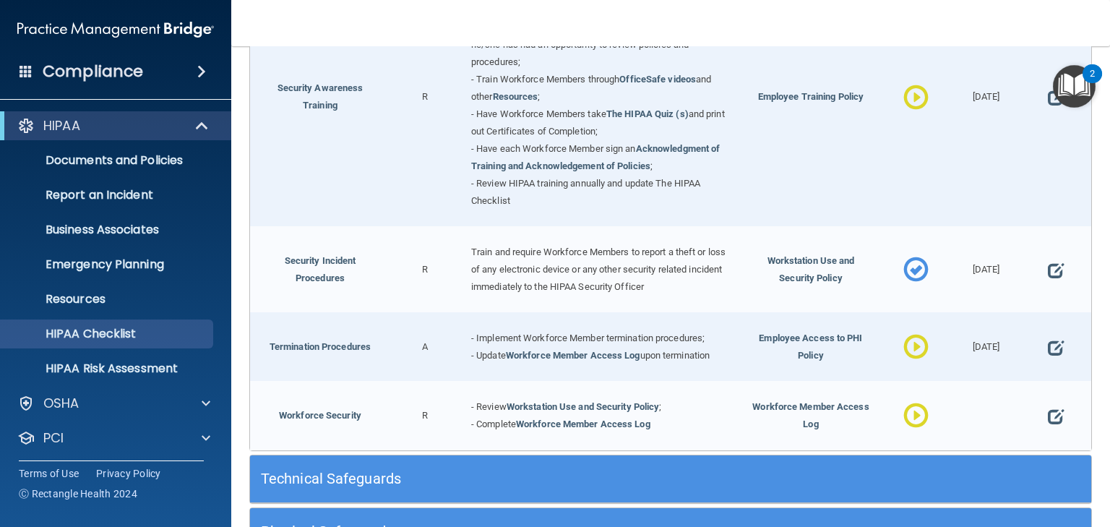
scroll to position [1225, 0]
click at [1048, 266] on span at bounding box center [1056, 270] width 16 height 35
select select "completed"
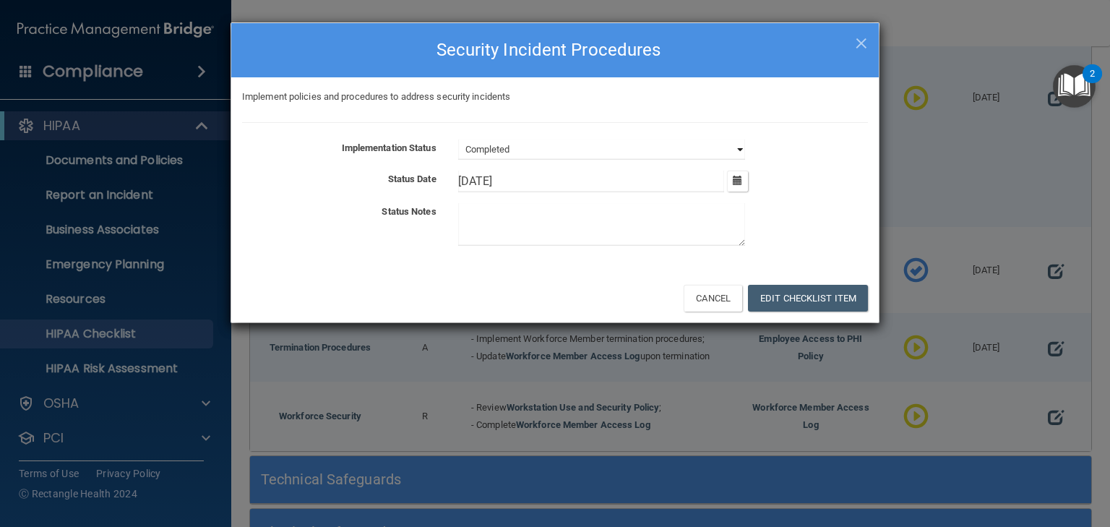
click at [564, 146] on select "Not Started In Progress Completed" at bounding box center [601, 149] width 287 height 20
click at [496, 211] on textarea at bounding box center [601, 224] width 287 height 43
click at [495, 211] on textarea at bounding box center [601, 224] width 287 height 43
type textarea "jkgjhg"
click at [864, 40] on span "×" at bounding box center [861, 41] width 13 height 29
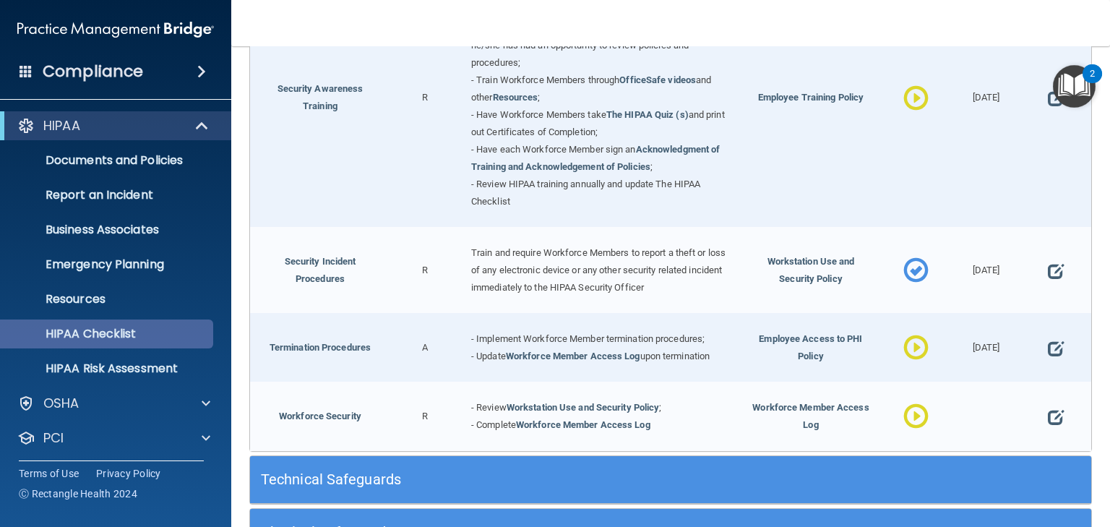
scroll to position [72, 0]
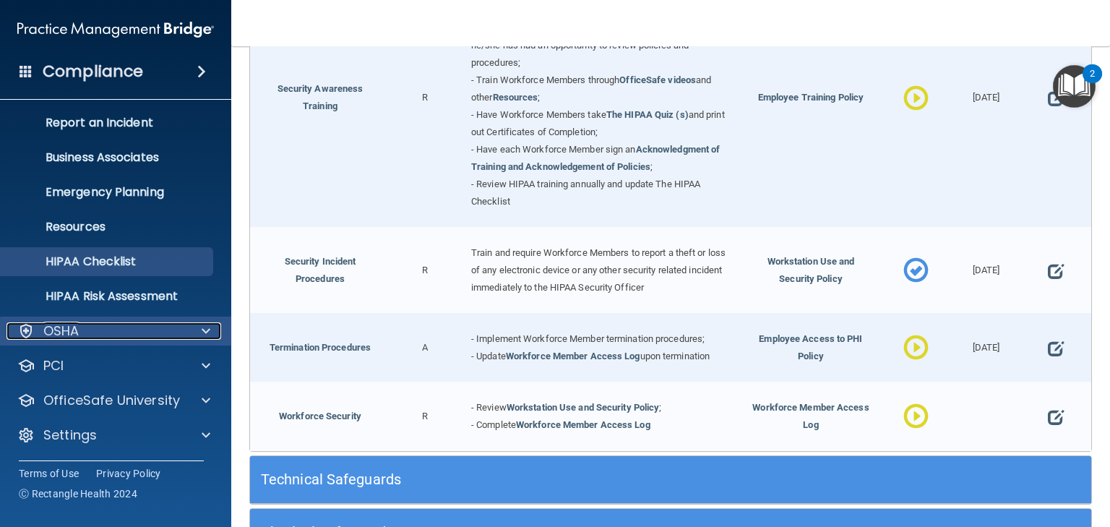
drag, startPoint x: 78, startPoint y: 327, endPoint x: 65, endPoint y: 332, distance: 13.7
click at [65, 332] on p "OSHA" at bounding box center [61, 330] width 36 height 17
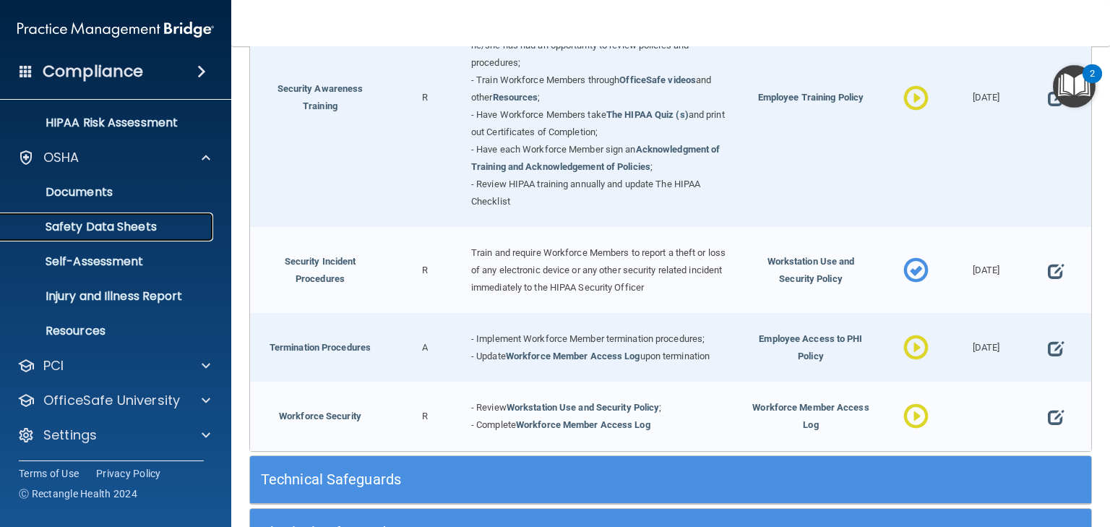
click at [74, 230] on p "Safety Data Sheets" at bounding box center [107, 227] width 197 height 14
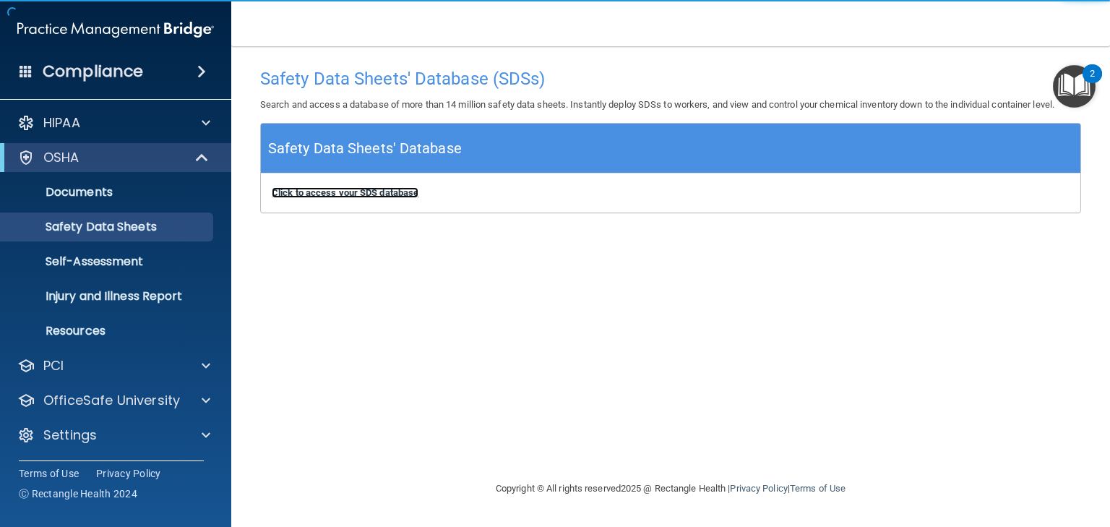
click at [312, 190] on b "Click to access your SDS database" at bounding box center [345, 192] width 147 height 11
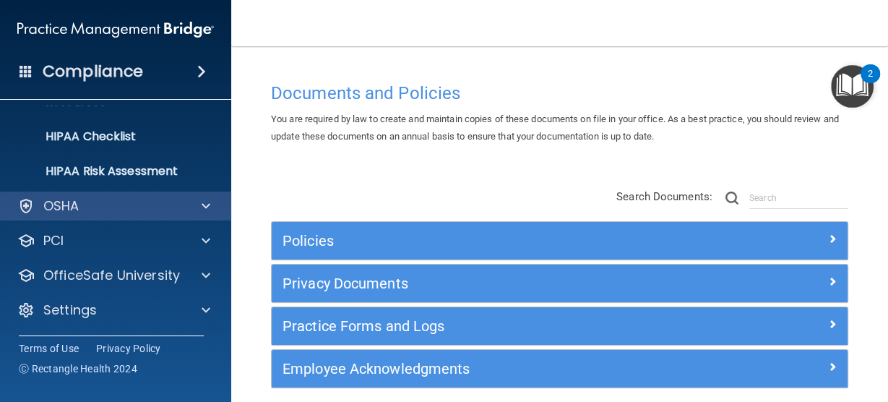
scroll to position [197, 0]
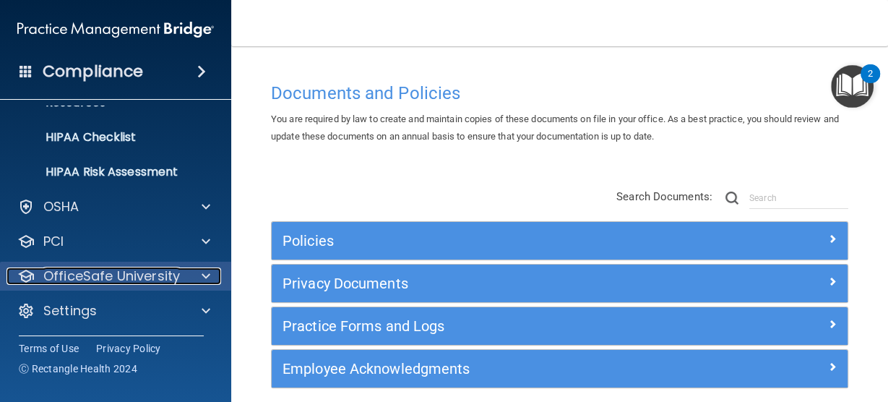
click at [113, 275] on p "OfficeSafe University" at bounding box center [111, 275] width 137 height 17
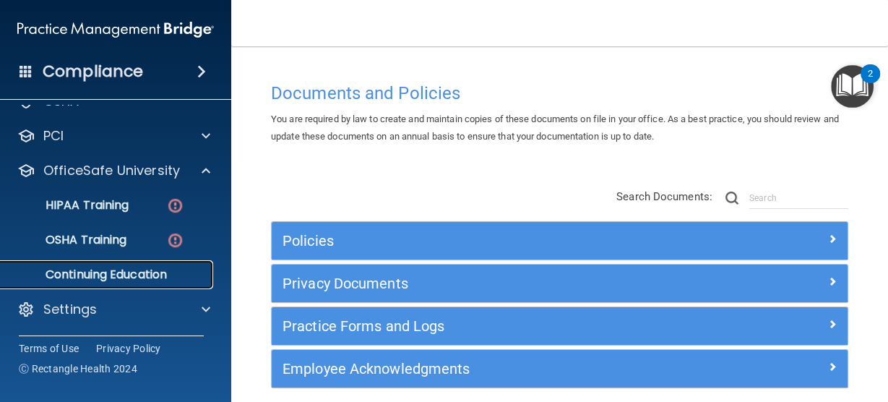
click at [118, 267] on p "Continuing Education" at bounding box center [107, 274] width 197 height 14
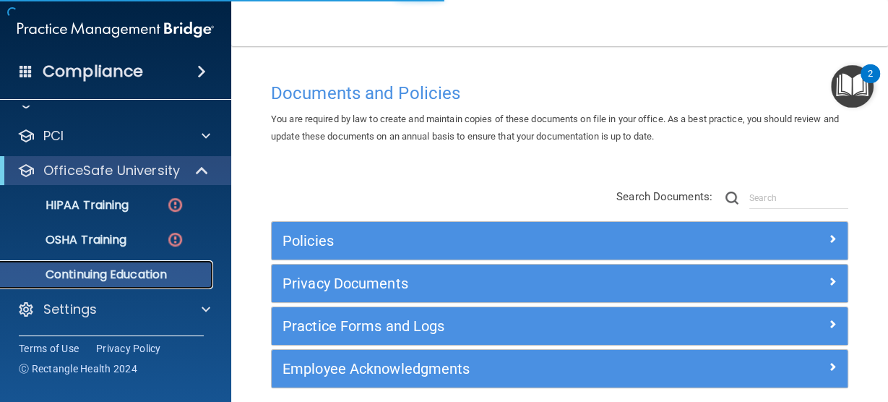
scroll to position [59, 0]
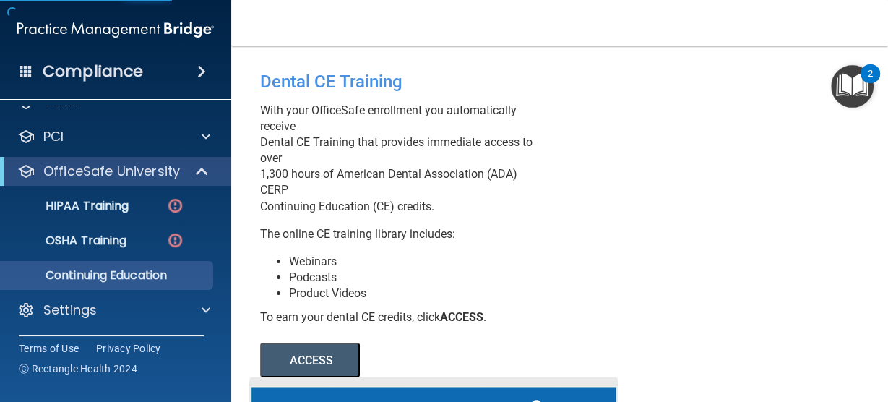
click at [299, 354] on button "ACCESS" at bounding box center [310, 359] width 100 height 35
